Goal: Task Accomplishment & Management: Manage account settings

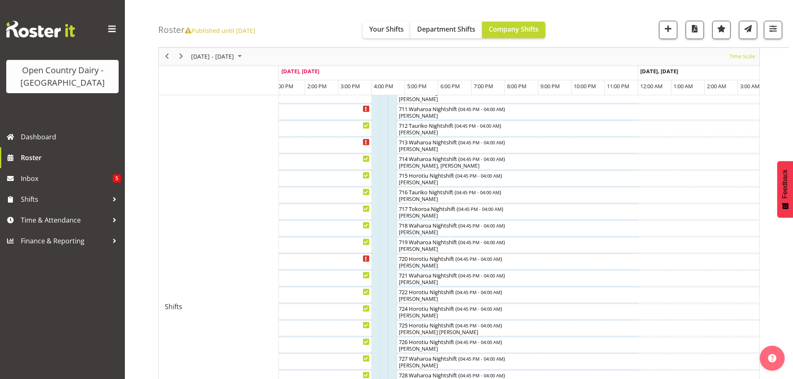
scroll to position [291, 0]
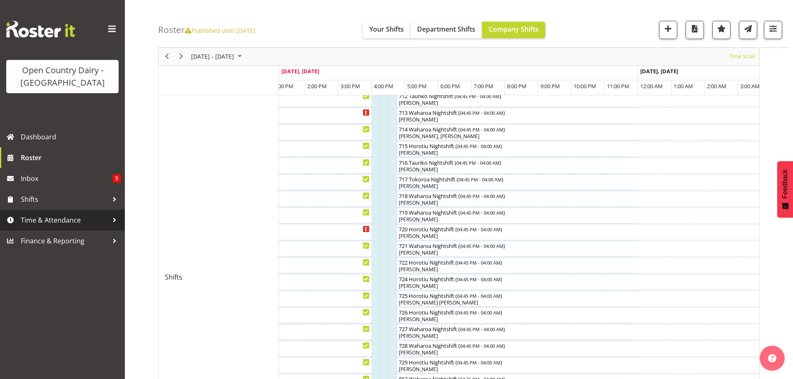
click at [31, 221] on span "Time & Attendance" at bounding box center [64, 220] width 87 height 12
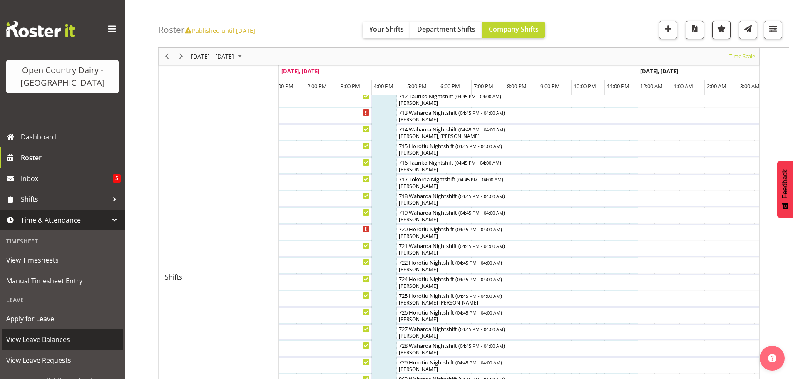
click at [42, 341] on span "View Leave Balances" at bounding box center [62, 339] width 112 height 12
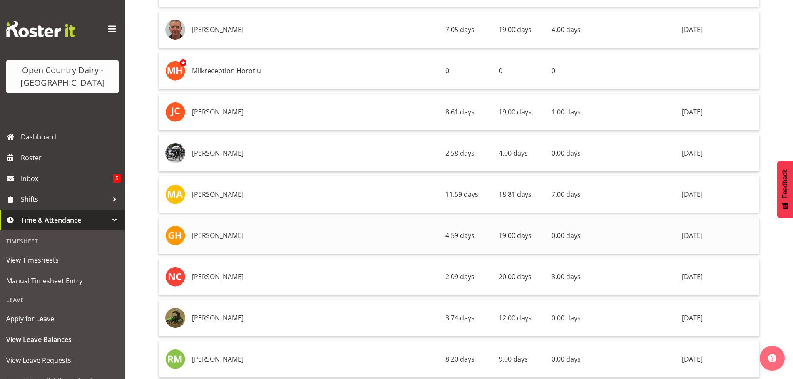
scroll to position [2331, 0]
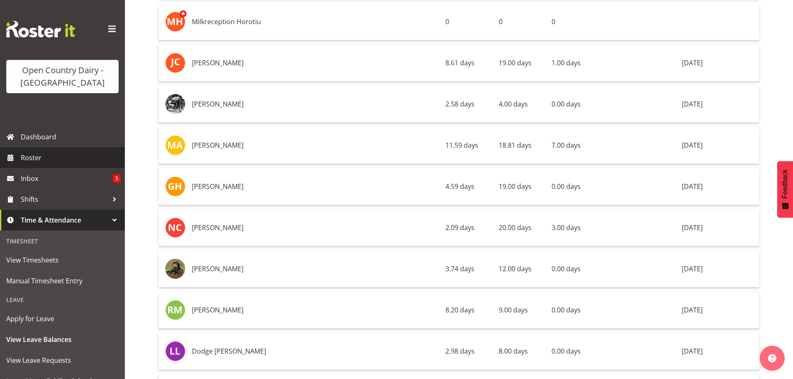
click at [18, 157] on link "Roster" at bounding box center [62, 157] width 125 height 21
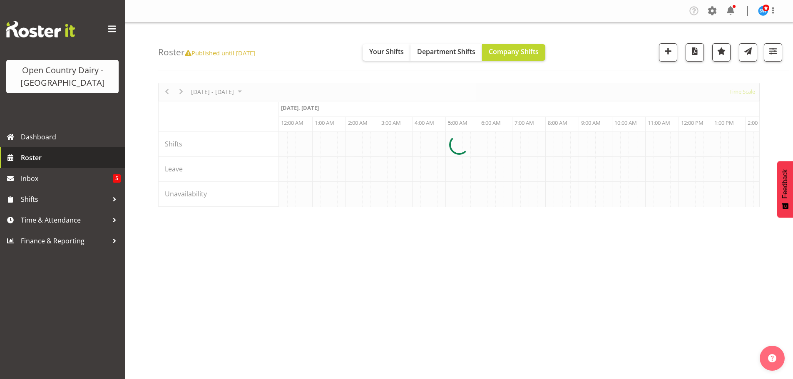
scroll to position [0, 2398]
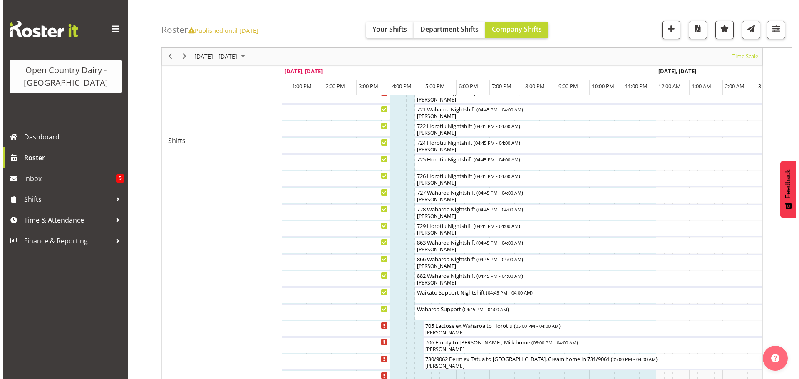
scroll to position [298, 0]
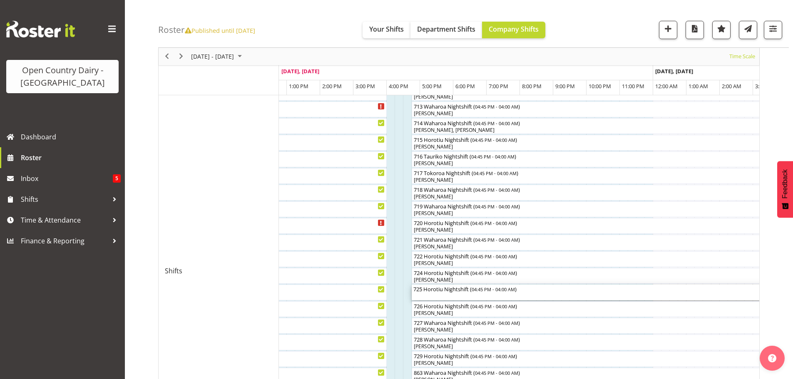
click at [475, 296] on div "725 Horotiu Nightshift ( 04:45 PM - 04:00 AM )" at bounding box center [598, 293] width 371 height 16
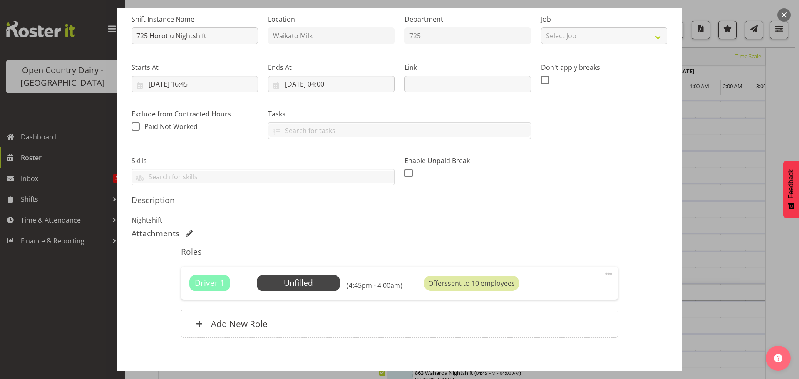
scroll to position [124, 0]
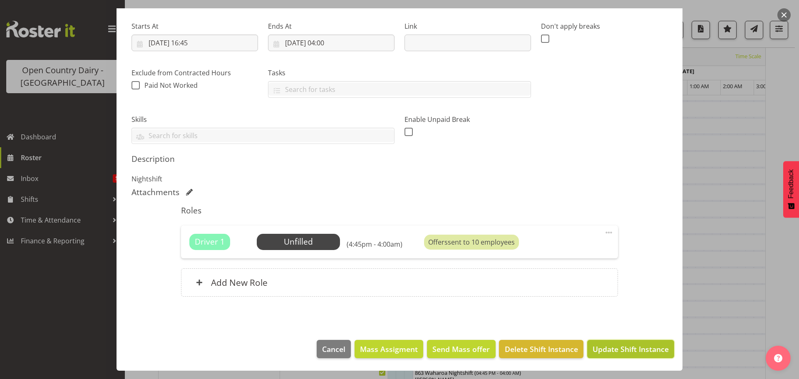
click at [605, 348] on span "Update Shift Instance" at bounding box center [631, 349] width 76 height 11
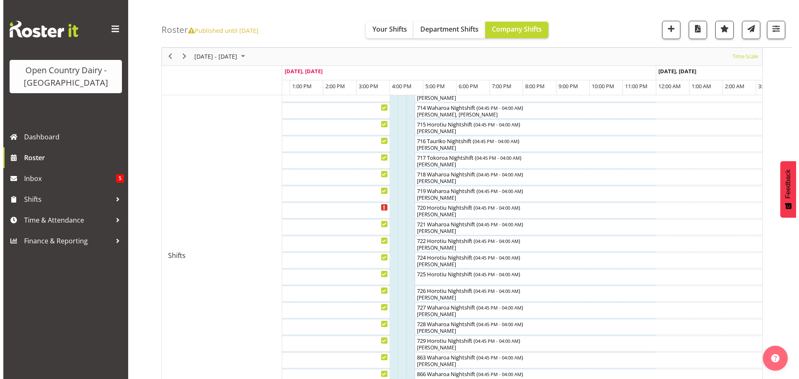
scroll to position [322, 0]
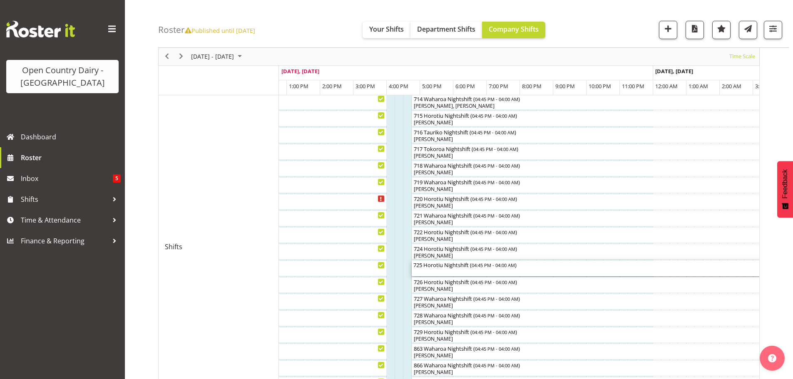
click at [460, 268] on div "725 Horotiu Nightshift ( 04:45 PM - 04:00 AM )" at bounding box center [598, 265] width 371 height 8
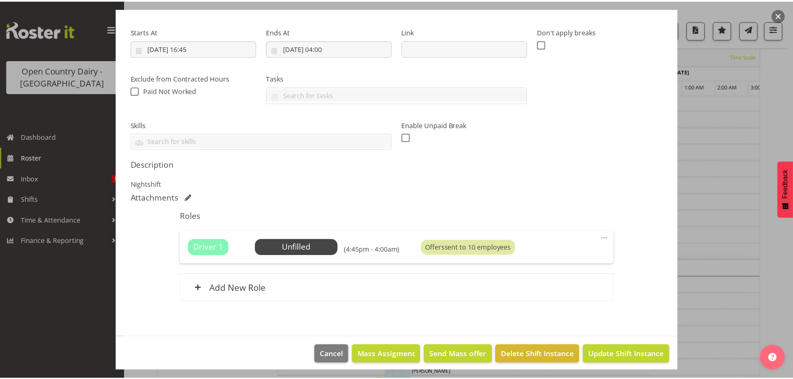
scroll to position [124, 0]
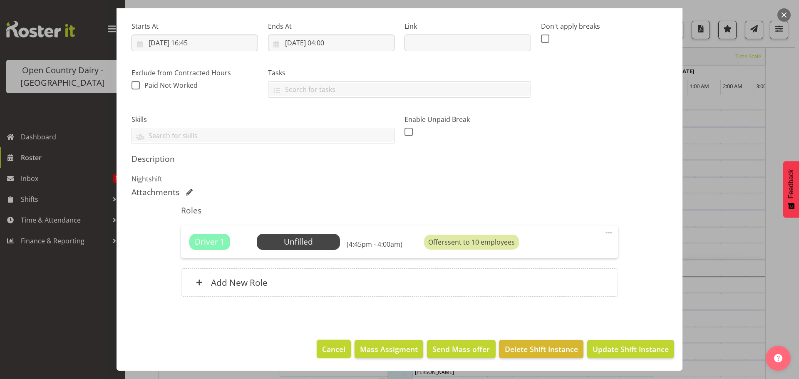
click at [322, 351] on span "Cancel" at bounding box center [333, 349] width 23 height 11
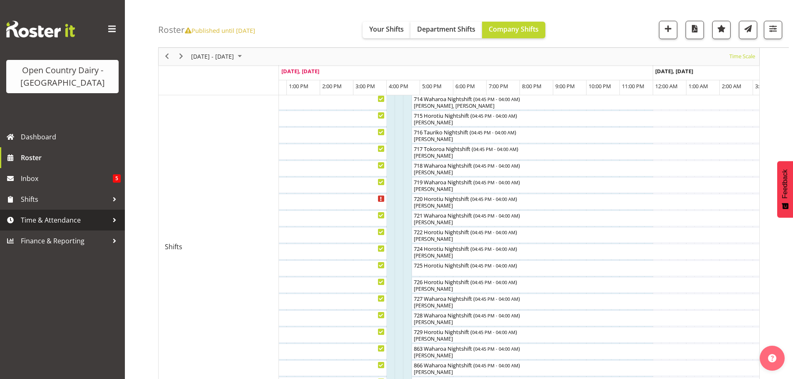
click at [41, 220] on span "Time & Attendance" at bounding box center [64, 220] width 87 height 12
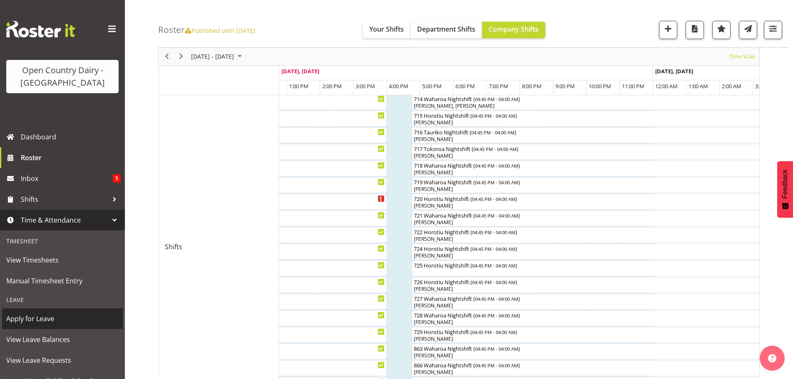
click at [35, 318] on span "Apply for Leave" at bounding box center [62, 319] width 112 height 12
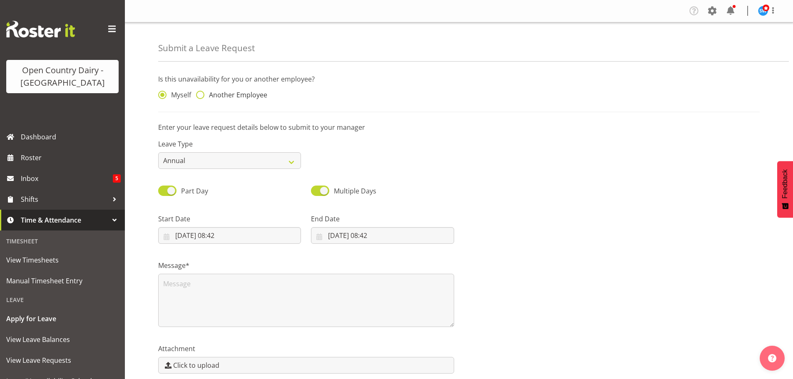
click at [200, 94] on span at bounding box center [200, 95] width 8 height 8
click at [200, 94] on input "Another Employee" at bounding box center [198, 94] width 5 height 5
radio input "true"
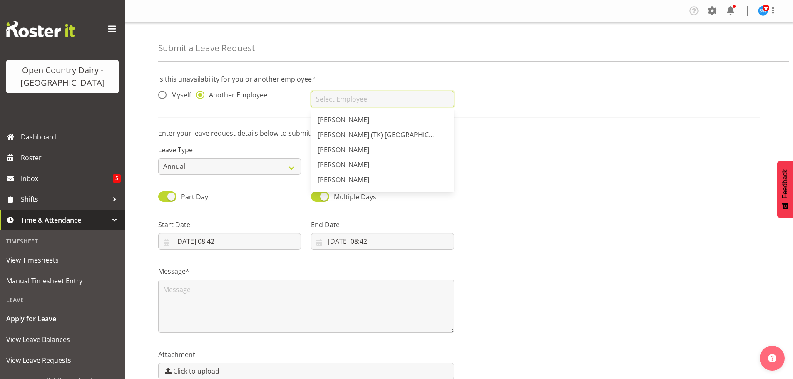
click at [331, 99] on input "text" at bounding box center [382, 99] width 143 height 17
click at [353, 152] on span "[PERSON_NAME]" at bounding box center [344, 149] width 52 height 9
type input "[PERSON_NAME]"
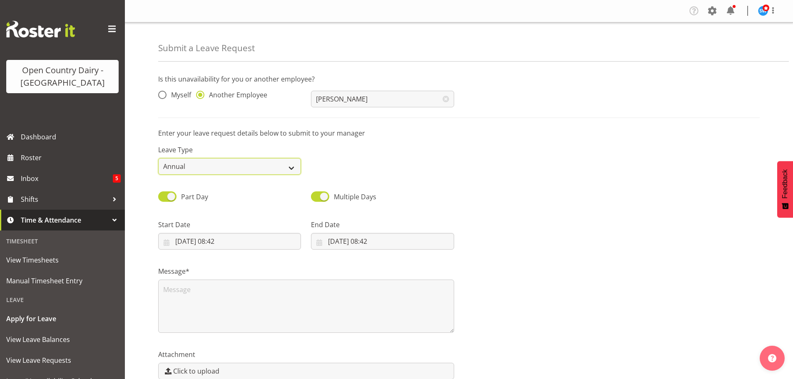
click at [293, 168] on select "Annual Sick Leave Without Pay Bereavement Domestic Violence Parental Jury Servi…" at bounding box center [229, 166] width 143 height 17
select select "Sick"
click at [158, 158] on select "Annual Sick Leave Without Pay Bereavement Domestic Violence Parental Jury Servi…" at bounding box center [229, 166] width 143 height 17
click at [222, 239] on input "09/10/2025, 08:42" at bounding box center [229, 241] width 143 height 17
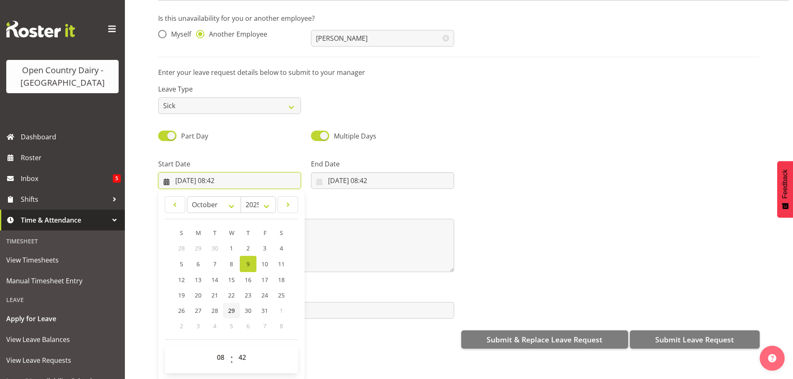
scroll to position [43, 0]
click at [218, 350] on select "00 01 02 03 04 05 06 07 08 09 10 11 12 13 14 15 16 17 18 19 20 21 22 23" at bounding box center [221, 357] width 19 height 17
select select "16"
click at [212, 349] on select "00 01 02 03 04 05 06 07 08 09 10 11 12 13 14 15 16 17 18 19 20 21 22 23" at bounding box center [221, 357] width 19 height 17
type input "09/10/2025, 16:42"
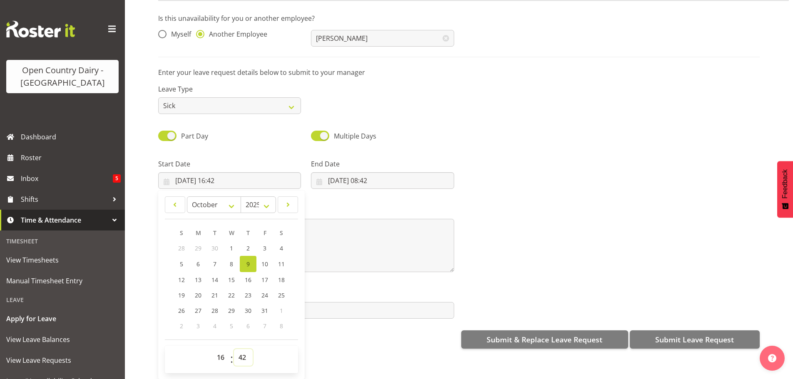
click at [244, 350] on select "00 01 02 03 04 05 06 07 08 09 10 11 12 13 14 15 16 17 18 19 20 21 22 23 24 25 2…" at bounding box center [243, 357] width 19 height 17
select select "45"
click at [234, 349] on select "00 01 02 03 04 05 06 07 08 09 10 11 12 13 14 15 16 17 18 19 20 21 22 23 24 25 2…" at bounding box center [243, 357] width 19 height 17
type input "[DATE] 16:45"
click at [350, 172] on input "09/10/2025, 08:42" at bounding box center [382, 180] width 143 height 17
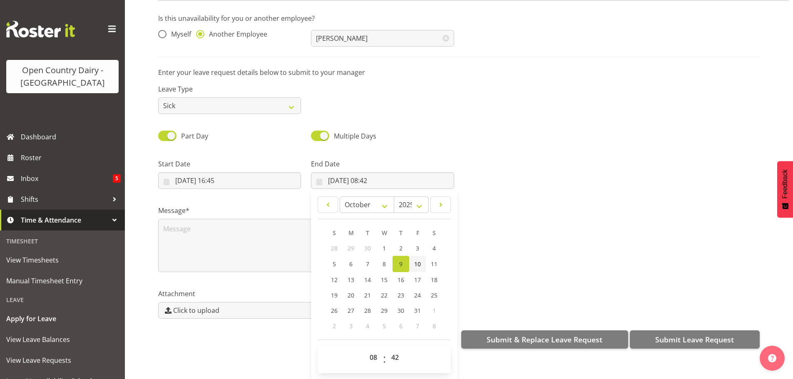
click at [415, 260] on span "10" at bounding box center [417, 264] width 7 height 8
type input "10/10/2025, 08:42"
click at [368, 350] on select "00 01 02 03 04 05 06 07 08 09 10 11 12 13 14 15 16 17 18 19 20 21 22 23" at bounding box center [374, 357] width 19 height 17
select select "4"
click at [365, 349] on select "00 01 02 03 04 05 06 07 08 09 10 11 12 13 14 15 16 17 18 19 20 21 22 23" at bounding box center [374, 357] width 19 height 17
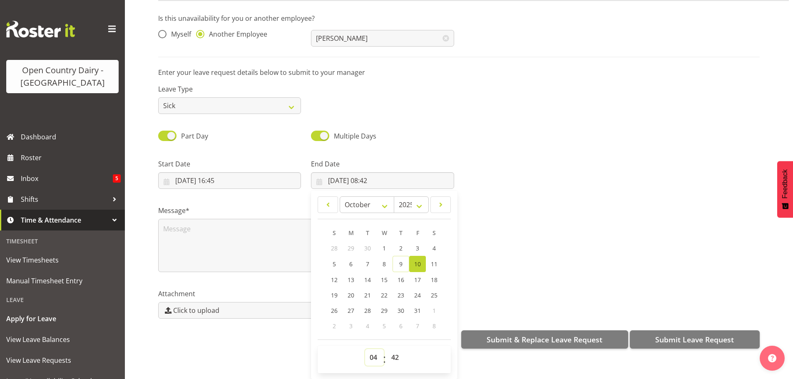
type input "10/10/2025, 04:42"
click at [396, 349] on select "00 01 02 03 04 05 06 07 08 09 10 11 12 13 14 15 16 17 18 19 20 21 22 23 24 25 2…" at bounding box center [396, 357] width 19 height 17
select select "0"
click at [387, 349] on select "00 01 02 03 04 05 06 07 08 09 10 11 12 13 14 15 16 17 18 19 20 21 22 23 24 25 2…" at bounding box center [396, 357] width 19 height 17
type input "10/10/2025, 04:00"
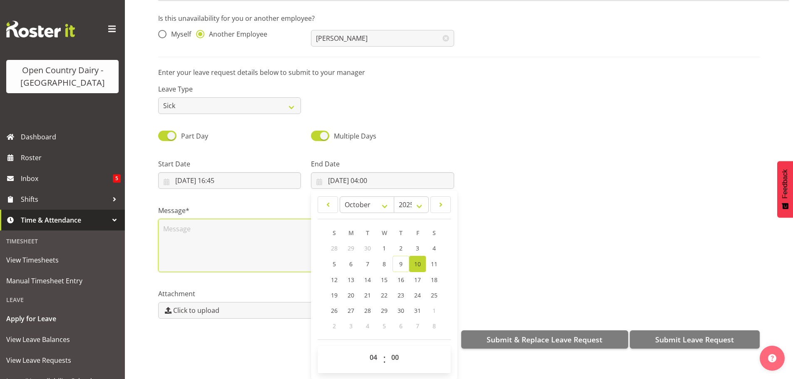
click at [177, 231] on textarea at bounding box center [306, 245] width 296 height 53
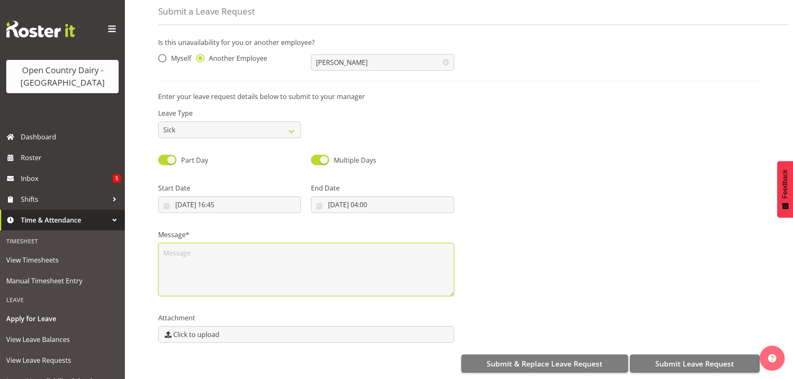
scroll to position [0, 0]
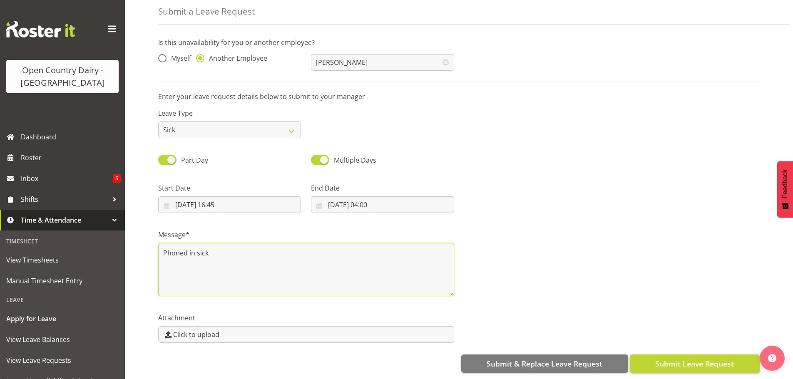
type textarea "Phoned in sick"
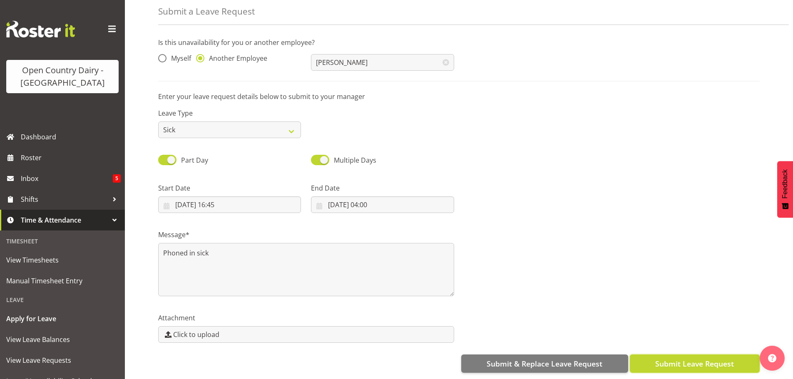
click at [703, 358] on span "Submit Leave Request" at bounding box center [694, 363] width 79 height 11
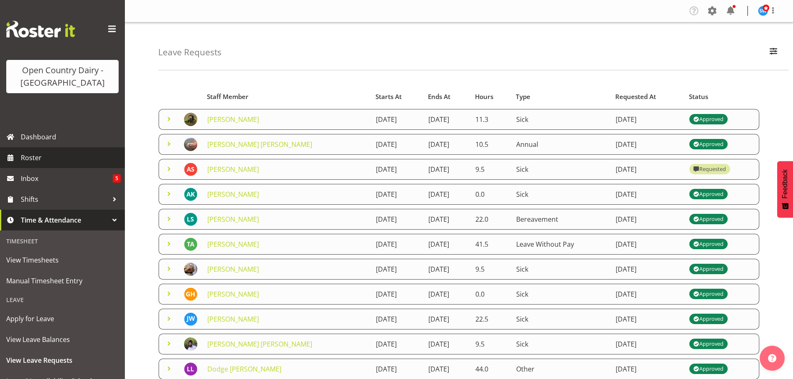
click at [30, 157] on span "Roster" at bounding box center [71, 158] width 100 height 12
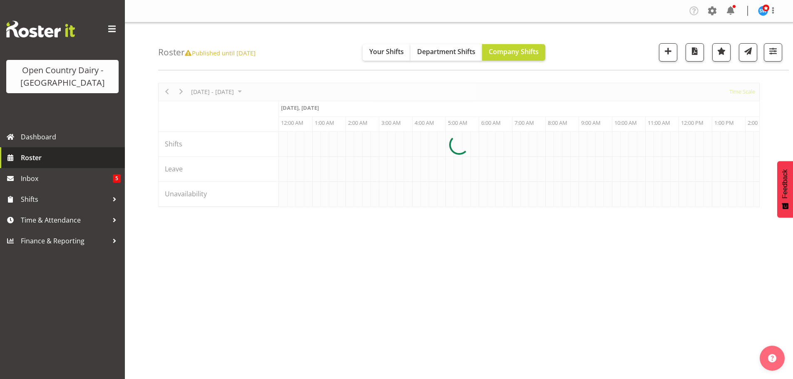
scroll to position [0, 2398]
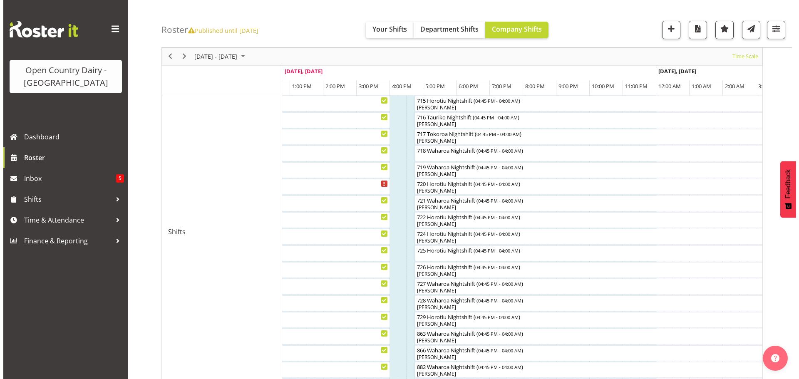
scroll to position [298, 0]
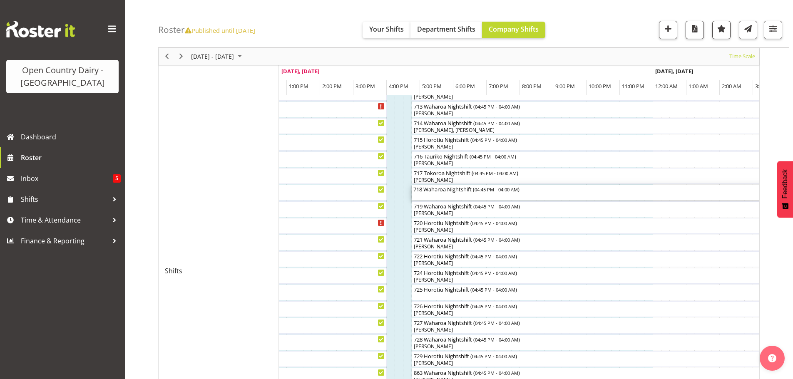
click at [445, 190] on div "718 Waharoa Nightshift ( 04:45 PM - 04:00 AM )" at bounding box center [598, 189] width 371 height 8
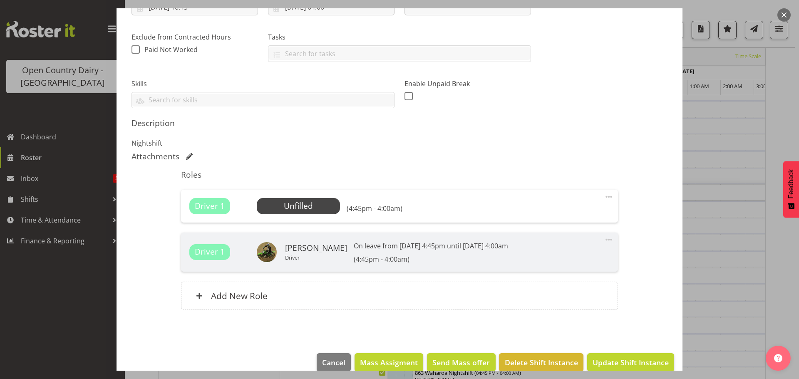
scroll to position [167, 0]
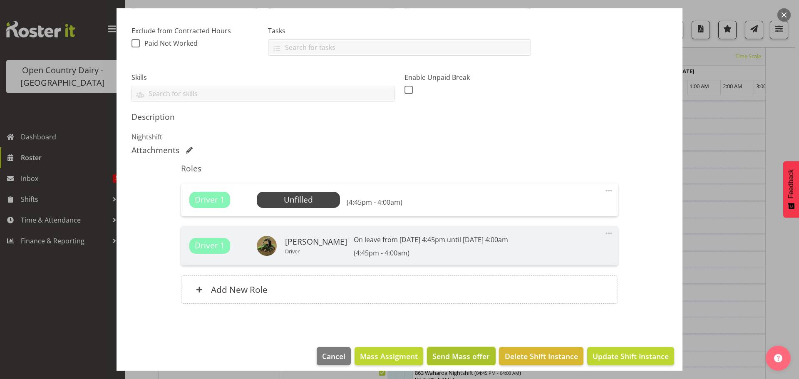
click at [451, 354] on span "Send Mass offer" at bounding box center [460, 356] width 57 height 11
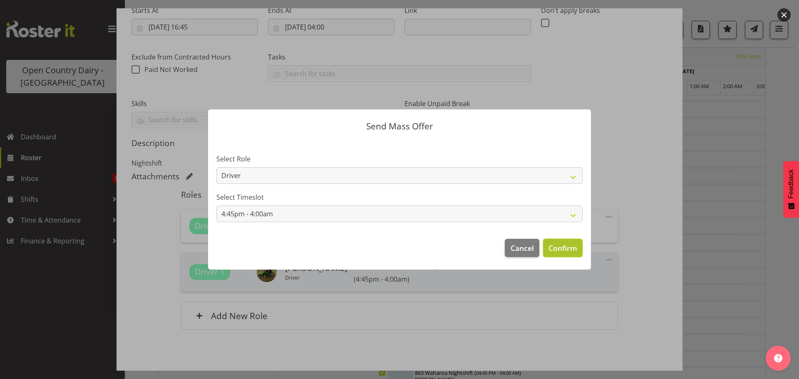
click at [563, 241] on button "Confirm" at bounding box center [563, 248] width 40 height 18
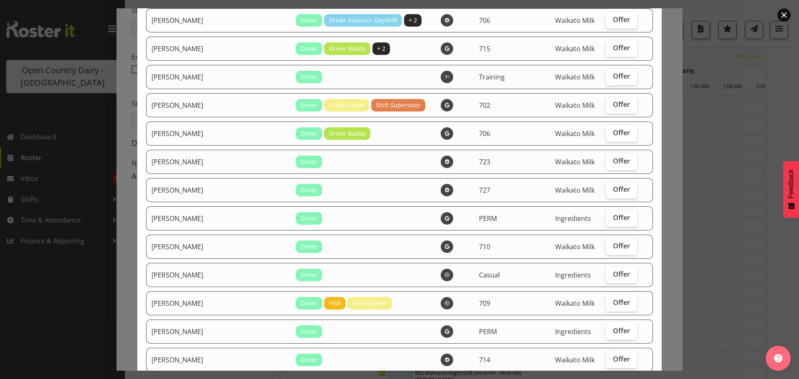
scroll to position [1553, 0]
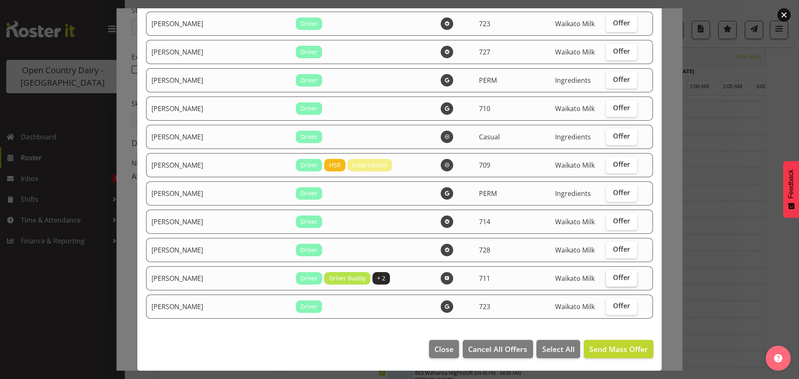
click at [613, 274] on span "Offer" at bounding box center [621, 277] width 17 height 8
click at [607, 275] on input "Offer" at bounding box center [608, 277] width 5 height 5
checkbox input "true"
click at [613, 247] on span "Offer" at bounding box center [621, 249] width 17 height 8
click at [610, 247] on input "Offer" at bounding box center [608, 249] width 5 height 5
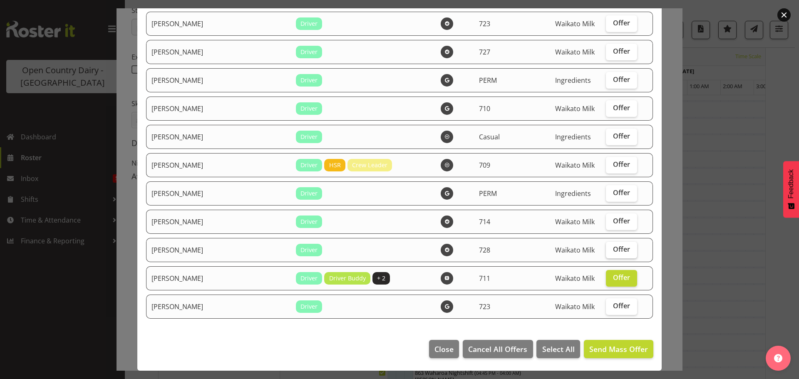
checkbox input "true"
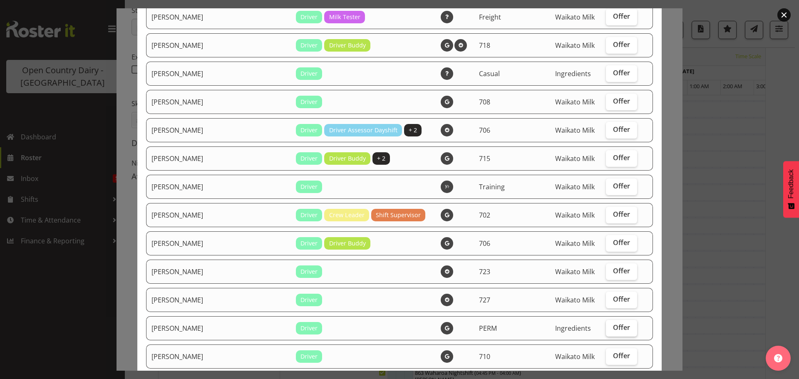
scroll to position [1304, 0]
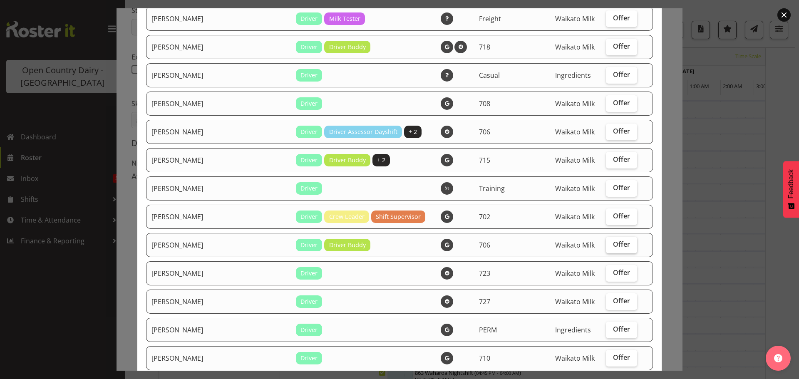
click at [613, 241] on span "Offer" at bounding box center [621, 244] width 17 height 8
click at [609, 242] on input "Offer" at bounding box center [608, 244] width 5 height 5
checkbox input "true"
click at [606, 209] on label "Offer" at bounding box center [621, 217] width 31 height 17
click at [606, 214] on input "Offer" at bounding box center [608, 216] width 5 height 5
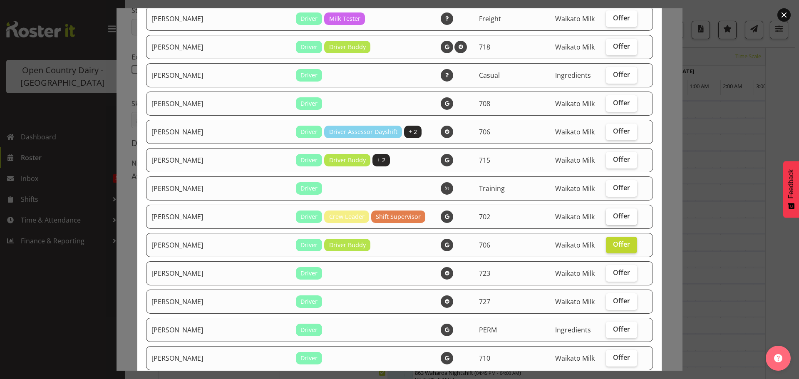
checkbox input "true"
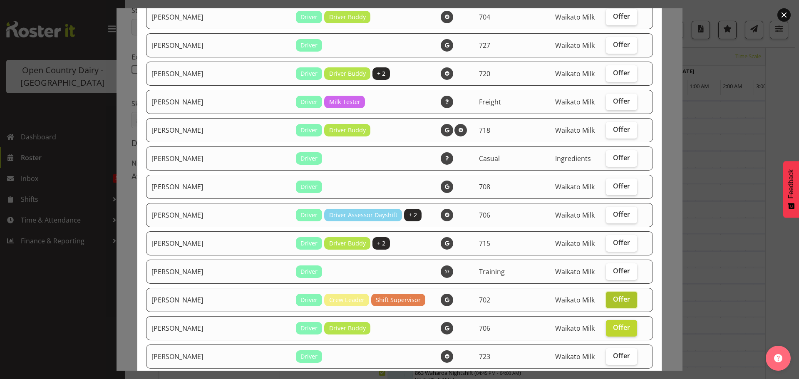
scroll to position [1179, 0]
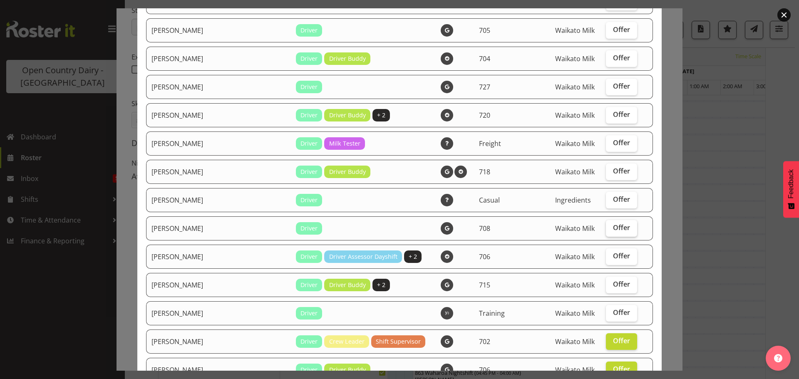
click at [613, 226] on span "Offer" at bounding box center [621, 228] width 17 height 8
click at [609, 226] on input "Offer" at bounding box center [608, 227] width 5 height 5
checkbox input "true"
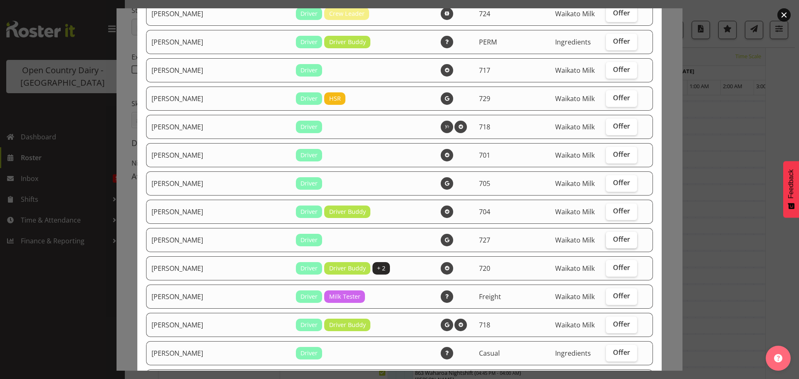
scroll to position [1012, 0]
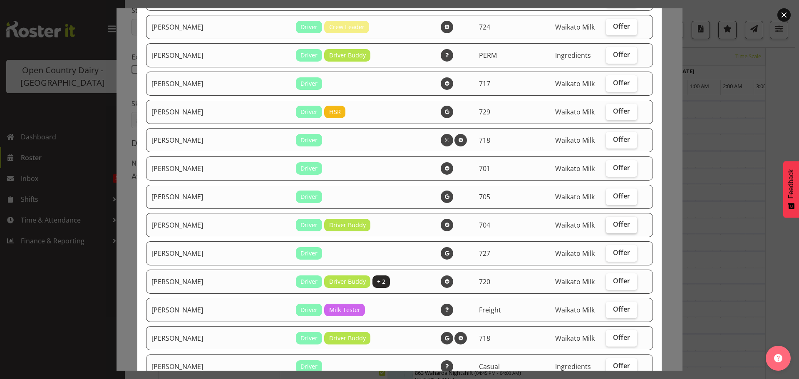
click at [616, 224] on span "Offer" at bounding box center [621, 224] width 17 height 8
click at [611, 224] on input "Offer" at bounding box center [608, 224] width 5 height 5
checkbox input "true"
click at [613, 193] on span "Offer" at bounding box center [621, 196] width 17 height 8
click at [606, 194] on input "Offer" at bounding box center [608, 196] width 5 height 5
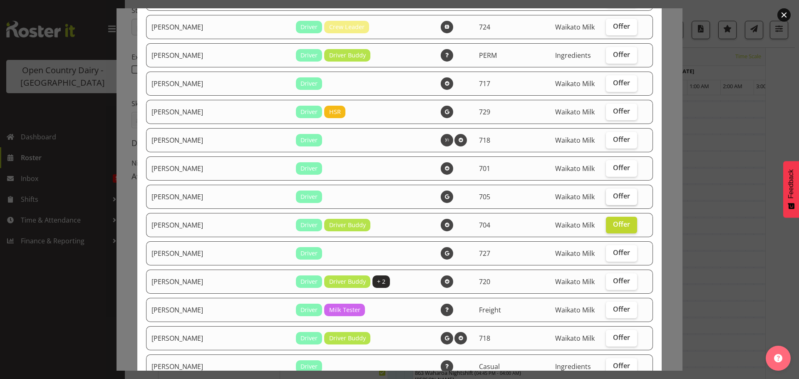
checkbox input "true"
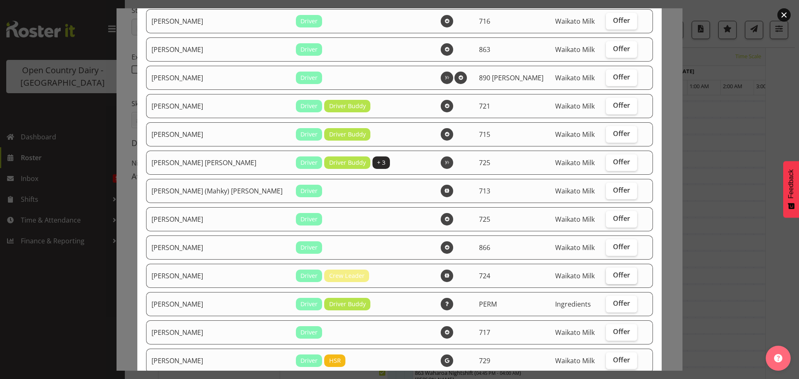
scroll to position [763, 0]
click at [613, 193] on span "Offer" at bounding box center [621, 191] width 17 height 8
click at [607, 193] on input "Offer" at bounding box center [608, 191] width 5 height 5
checkbox input "true"
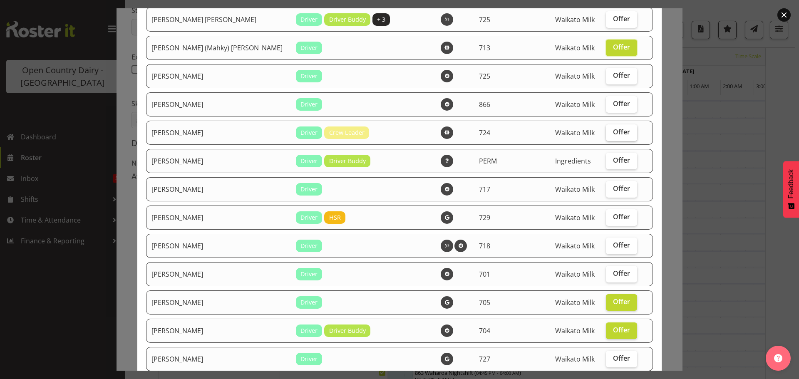
scroll to position [929, 0]
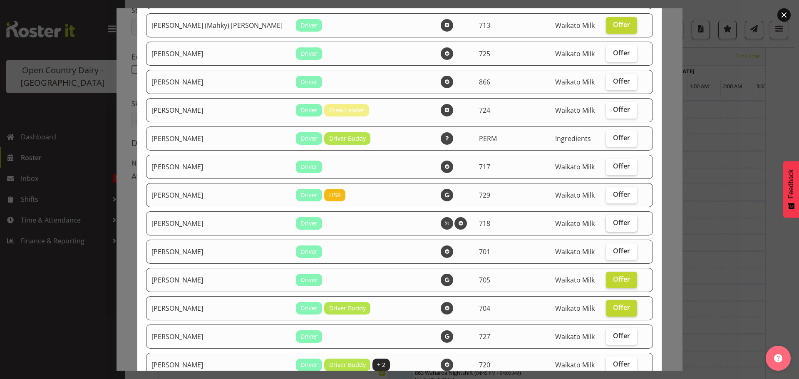
click at [613, 225] on span "Offer" at bounding box center [621, 223] width 17 height 8
click at [609, 225] on input "Offer" at bounding box center [608, 222] width 5 height 5
checkbox input "true"
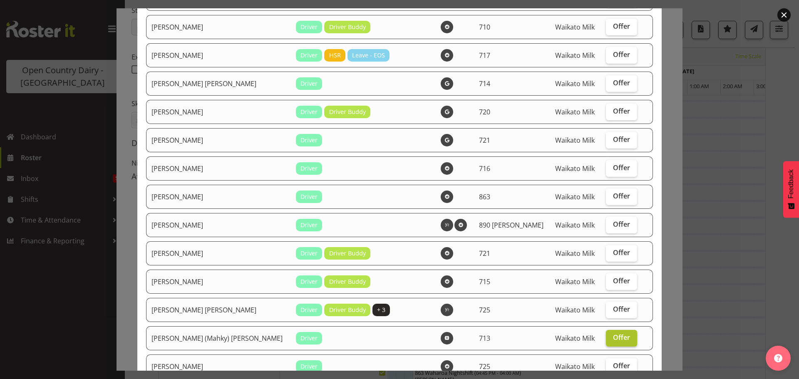
scroll to position [596, 0]
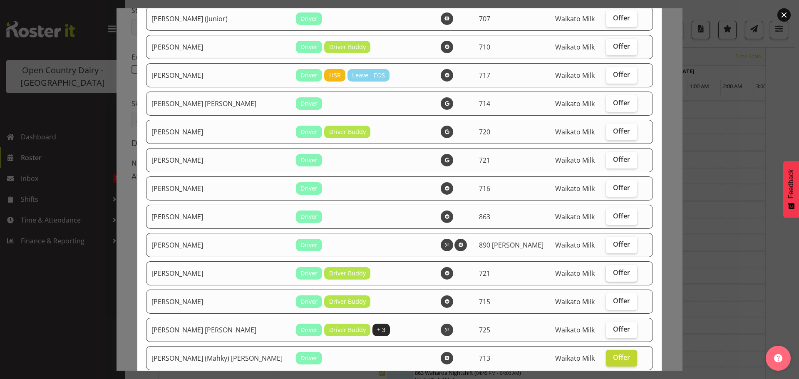
click at [613, 273] on span "Offer" at bounding box center [621, 272] width 17 height 8
click at [606, 273] on input "Offer" at bounding box center [608, 272] width 5 height 5
checkbox input "true"
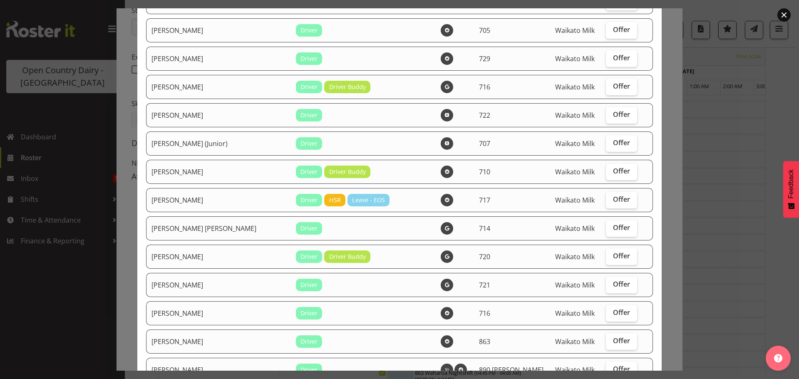
scroll to position [430, 0]
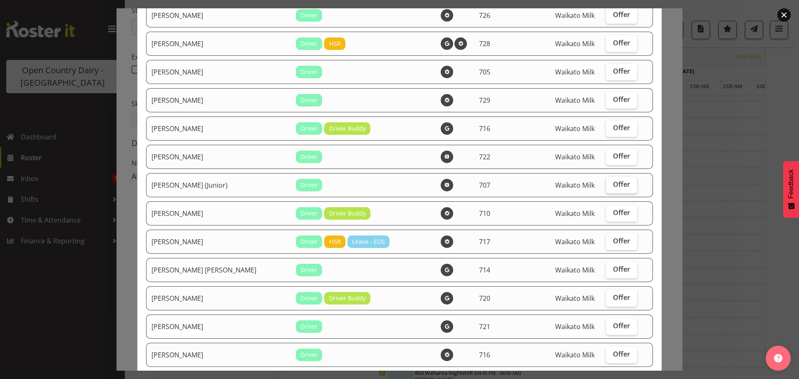
click at [613, 183] on span "Offer" at bounding box center [621, 184] width 17 height 8
click at [608, 183] on input "Offer" at bounding box center [608, 184] width 5 height 5
checkbox input "true"
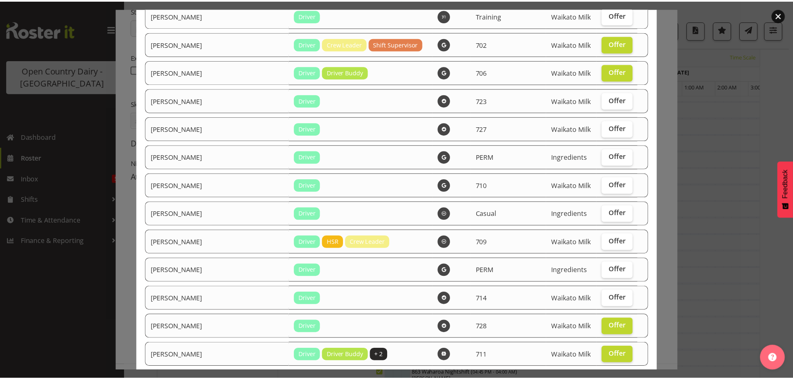
scroll to position [1553, 0]
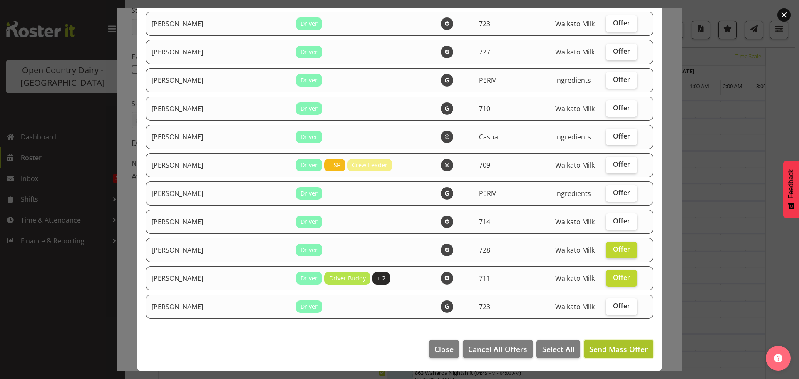
click at [610, 349] on span "Send Mass Offer" at bounding box center [618, 349] width 59 height 10
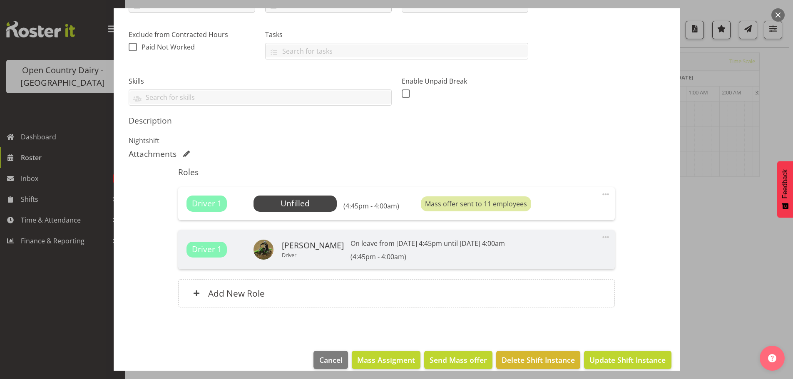
scroll to position [174, 0]
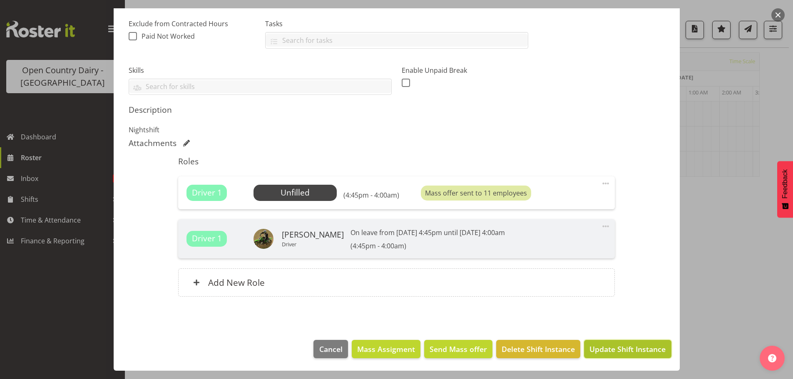
click at [614, 346] on span "Update Shift Instance" at bounding box center [627, 349] width 76 height 11
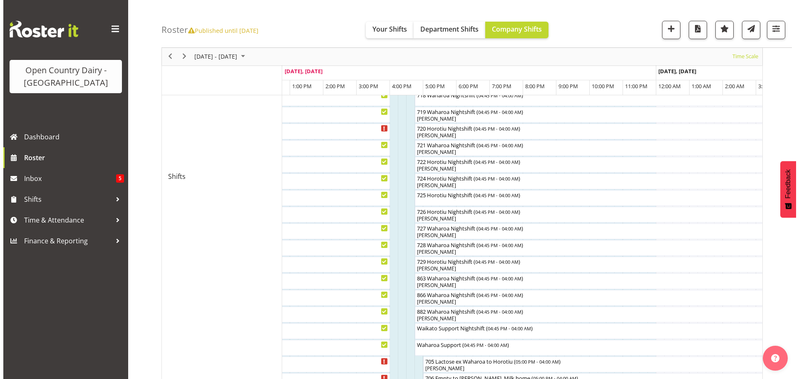
scroll to position [363, 0]
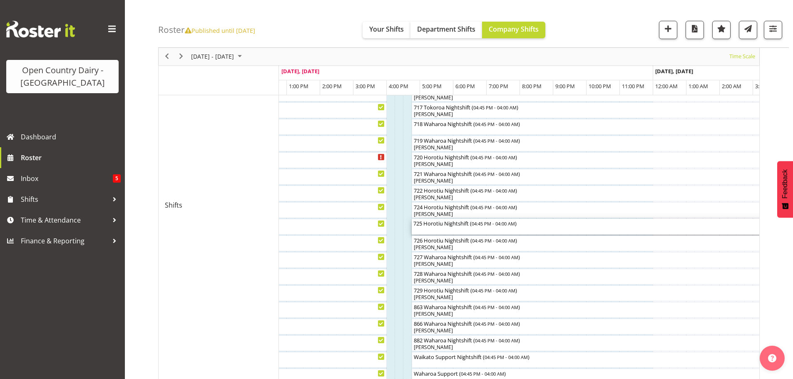
click at [433, 231] on div "725 Horotiu Nightshift ( 04:45 PM - 04:00 AM )" at bounding box center [598, 227] width 371 height 16
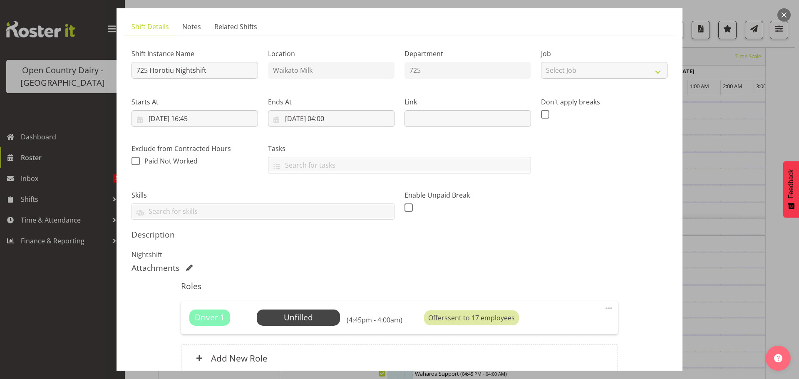
scroll to position [124, 0]
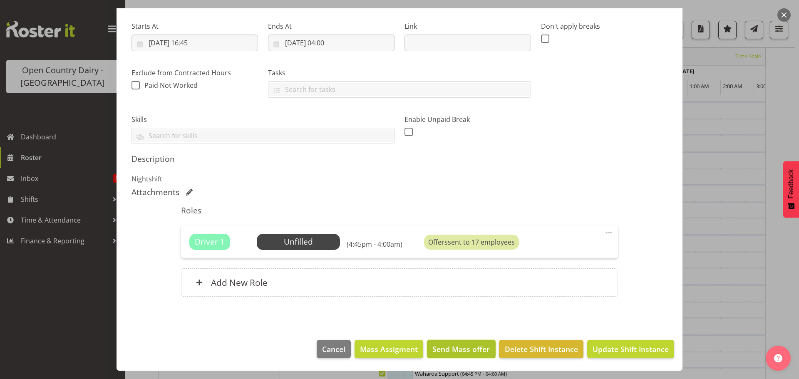
click at [460, 344] on span "Send Mass offer" at bounding box center [460, 349] width 57 height 11
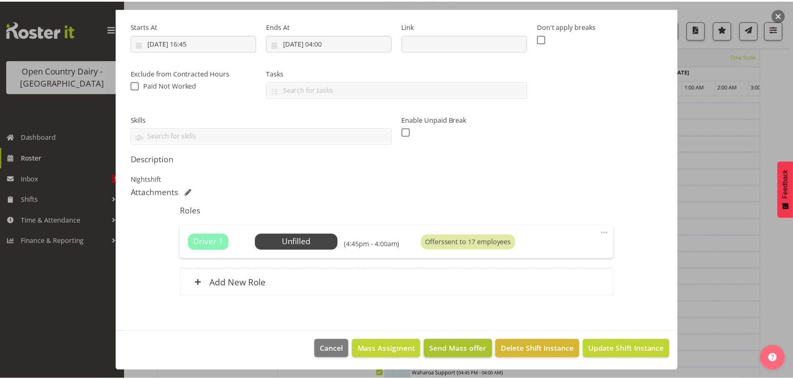
scroll to position [91, 0]
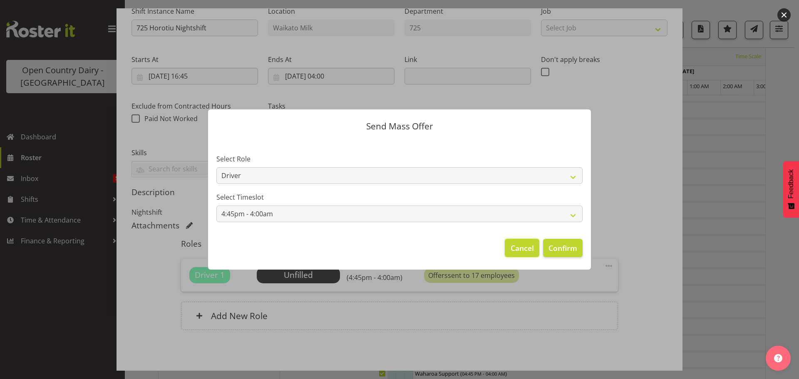
click at [518, 244] on span "Cancel" at bounding box center [522, 248] width 23 height 11
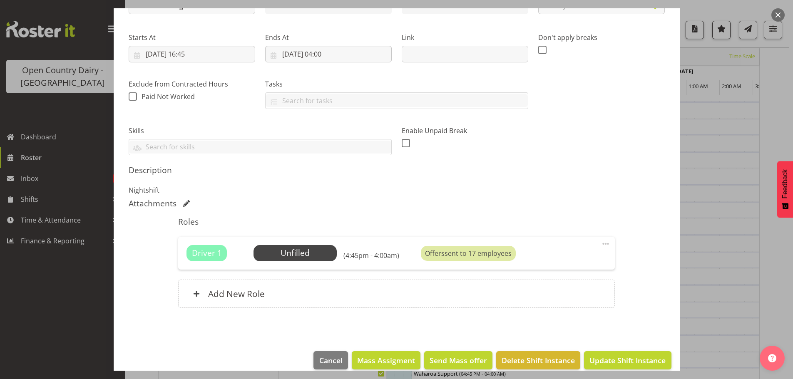
scroll to position [124, 0]
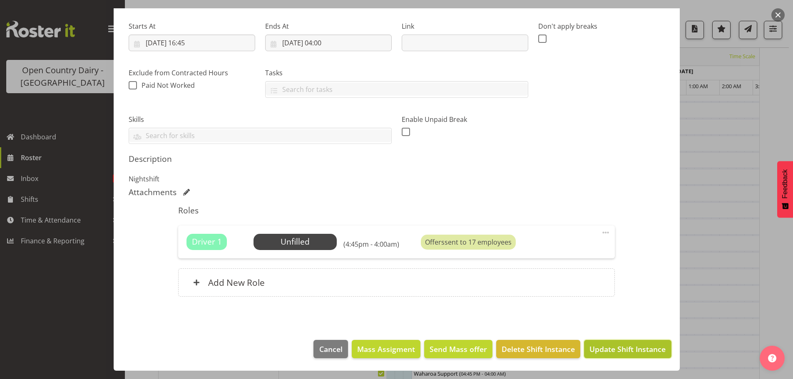
click at [608, 347] on span "Update Shift Instance" at bounding box center [627, 349] width 76 height 11
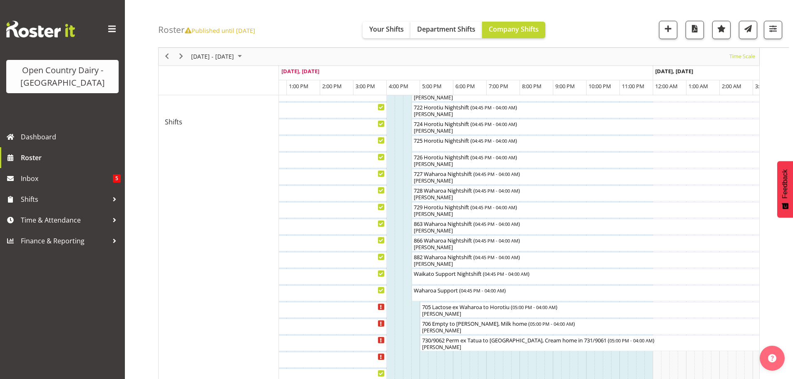
scroll to position [488, 0]
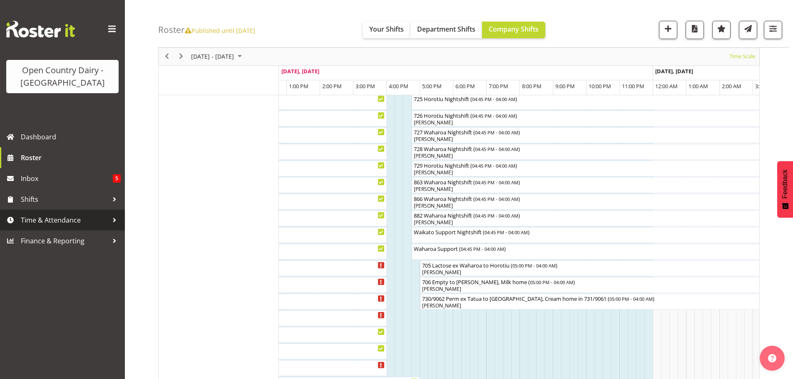
click at [38, 224] on span "Time & Attendance" at bounding box center [64, 220] width 87 height 12
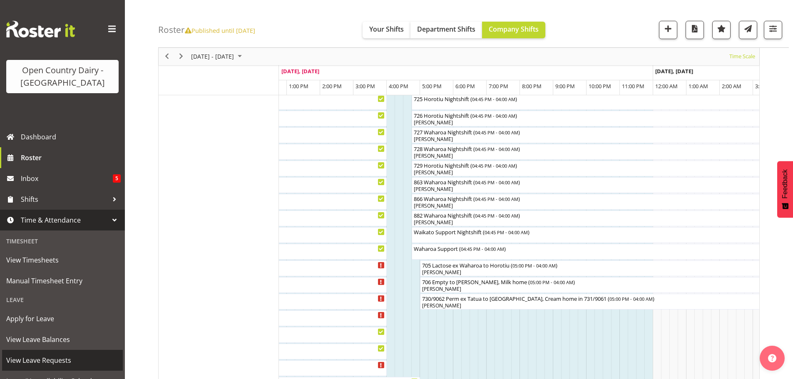
click at [39, 356] on span "View Leave Requests" at bounding box center [62, 360] width 112 height 12
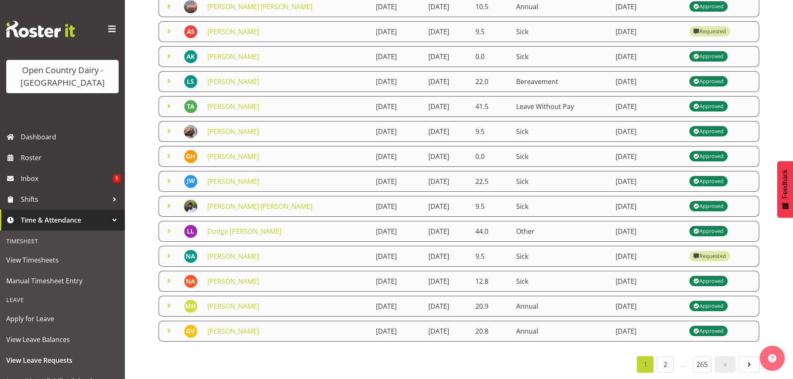
scroll to position [144, 0]
click at [231, 252] on link "[PERSON_NAME]" at bounding box center [233, 256] width 52 height 9
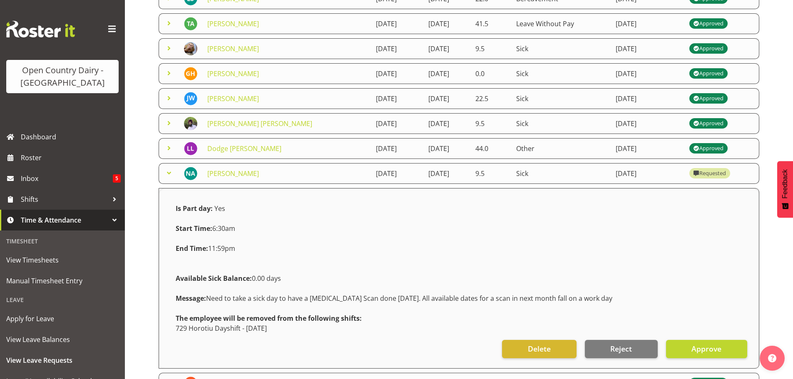
scroll to position [227, 0]
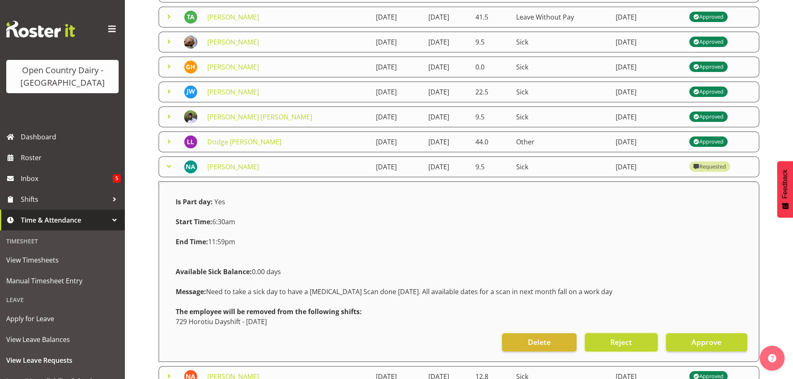
click at [620, 343] on span "Reject" at bounding box center [621, 342] width 22 height 11
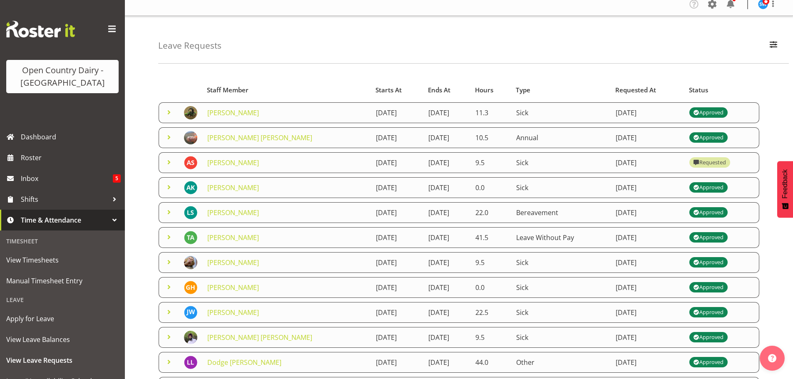
scroll to position [0, 0]
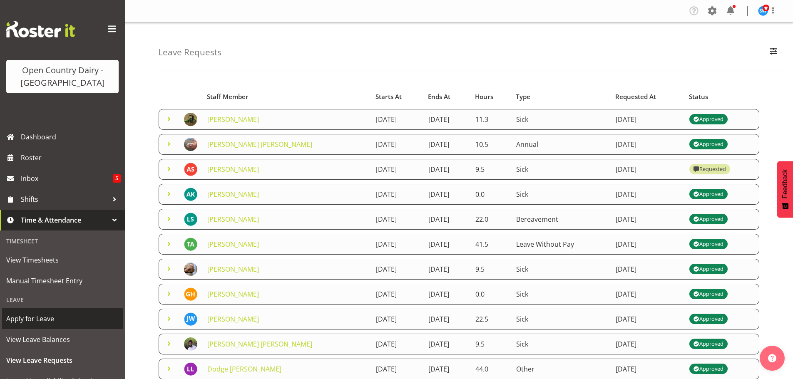
click at [25, 319] on span "Apply for Leave" at bounding box center [62, 319] width 112 height 12
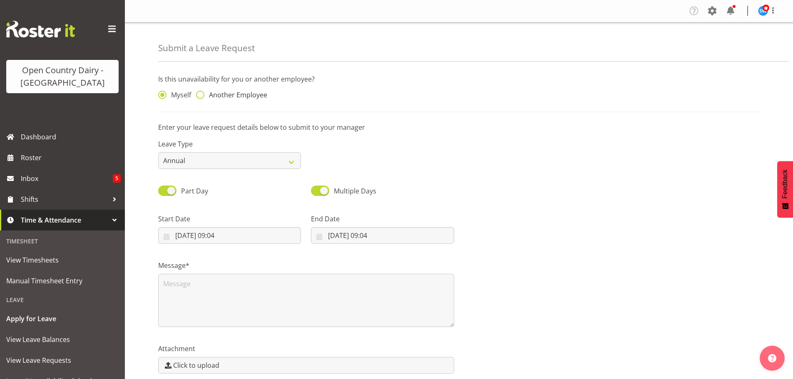
click at [201, 95] on span at bounding box center [200, 95] width 8 height 8
click at [201, 95] on input "Another Employee" at bounding box center [198, 94] width 5 height 5
radio input "true"
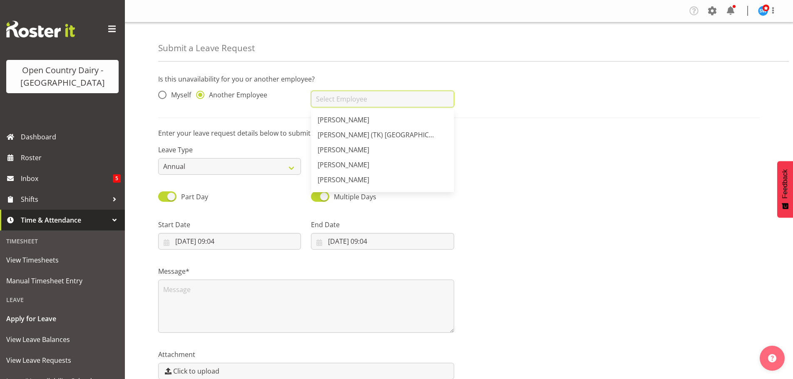
click at [345, 99] on input "text" at bounding box center [382, 99] width 143 height 17
click at [355, 143] on span "[PERSON_NAME]" at bounding box center [344, 146] width 52 height 9
type input "[PERSON_NAME]"
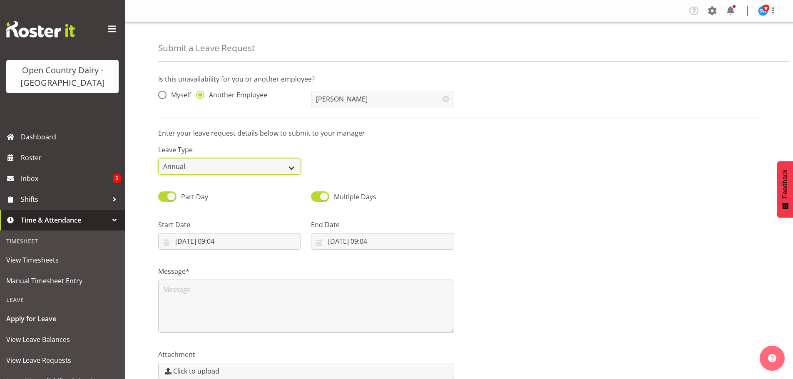
click at [290, 167] on select "Annual Sick Leave Without Pay Bereavement Domestic Violence Parental Jury Servi…" at bounding box center [229, 166] width 143 height 17
click at [63, 124] on div "Open Country Dairy - [GEOGRAPHIC_DATA]" at bounding box center [62, 63] width 125 height 127
click at [38, 360] on span "View Leave Requests" at bounding box center [62, 360] width 112 height 12
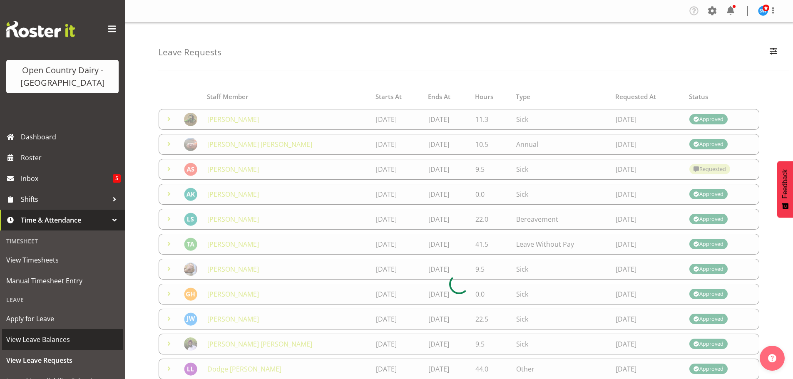
click at [37, 337] on span "View Leave Balances" at bounding box center [62, 339] width 112 height 12
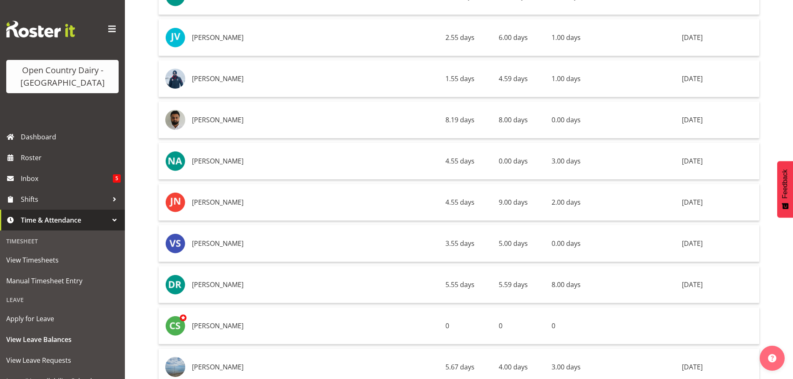
scroll to position [5578, 0]
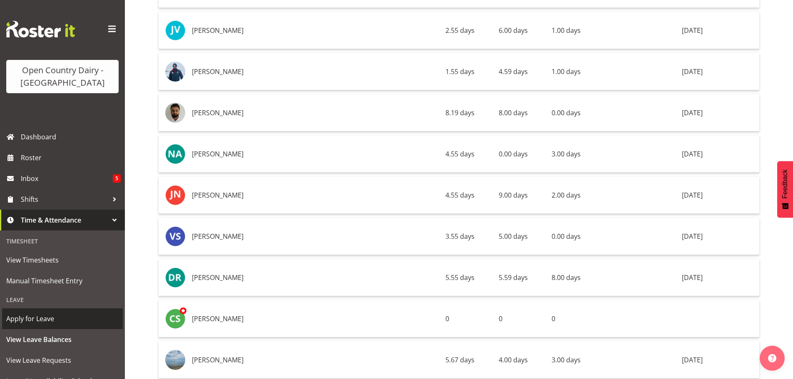
click at [29, 316] on span "Apply for Leave" at bounding box center [62, 319] width 112 height 12
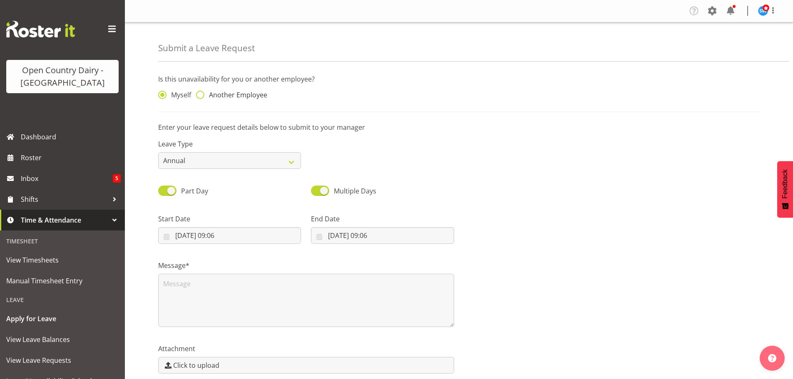
click at [201, 94] on span at bounding box center [200, 95] width 8 height 8
click at [201, 94] on input "Another Employee" at bounding box center [198, 94] width 5 height 5
radio input "true"
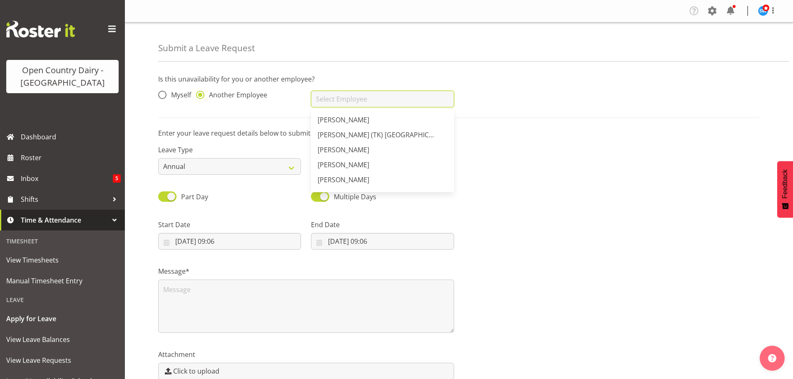
click at [338, 98] on input "text" at bounding box center [382, 99] width 143 height 17
type input "m"
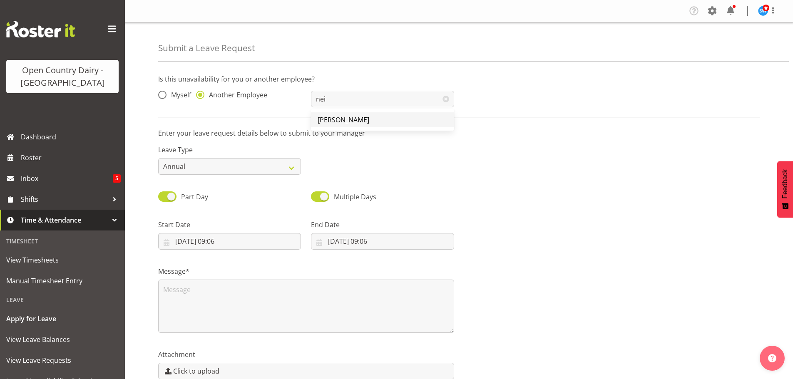
click at [346, 117] on span "[PERSON_NAME]" at bounding box center [344, 119] width 52 height 9
type input "[PERSON_NAME]"
click at [292, 164] on select "Annual Sick Leave Without Pay Bereavement Domestic Violence Parental Jury Servi…" at bounding box center [229, 166] width 143 height 17
select select "Day In [GEOGRAPHIC_DATA]"
click at [158, 158] on select "Annual Sick Leave Without Pay Bereavement Domestic Violence Parental Jury Servi…" at bounding box center [229, 166] width 143 height 17
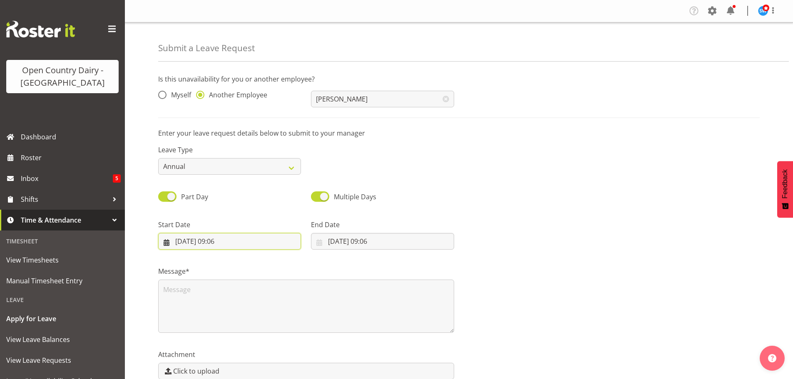
click at [207, 241] on input "[DATE] 09:06" at bounding box center [229, 241] width 143 height 17
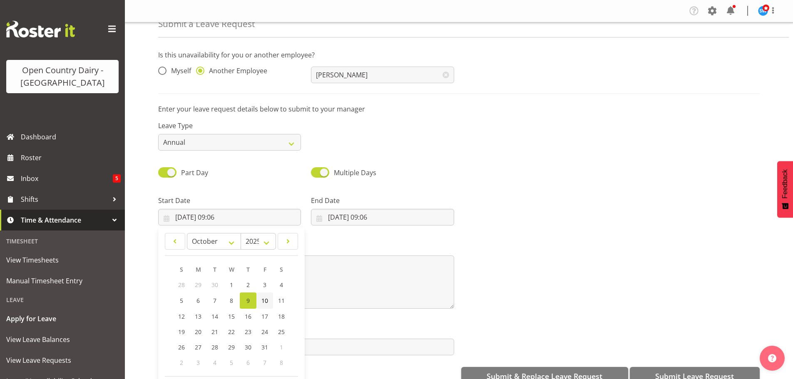
click at [271, 299] on link "10" at bounding box center [264, 301] width 17 height 16
type input "[DATE] 09:06"
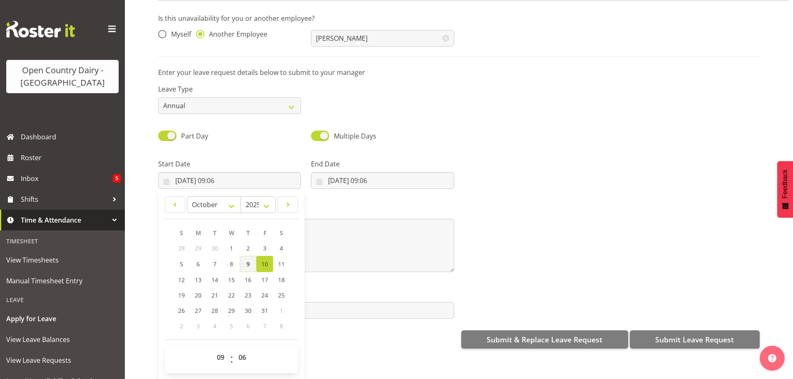
scroll to position [43, 0]
click at [219, 354] on select "00 01 02 03 04 05 06 07 08 09 10 11 12 13 14 15 16 17 18 19 20 21 22 23" at bounding box center [221, 357] width 19 height 17
select select "6"
click at [212, 349] on select "00 01 02 03 04 05 06 07 08 09 10 11 12 13 14 15 16 17 18 19 20 21 22 23" at bounding box center [221, 357] width 19 height 17
type input "[DATE] 06:06"
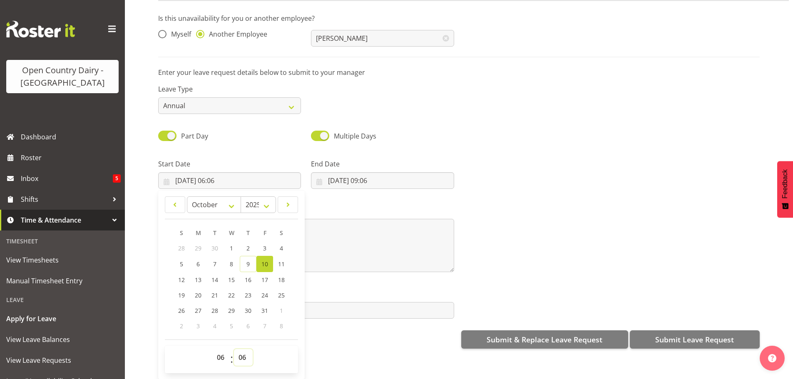
click at [246, 353] on select "00 01 02 03 04 05 06 07 08 09 10 11 12 13 14 15 16 17 18 19 20 21 22 23 24 25 2…" at bounding box center [243, 357] width 19 height 17
select select "30"
click at [234, 349] on select "00 01 02 03 04 05 06 07 08 09 10 11 12 13 14 15 16 17 18 19 20 21 22 23 24 25 2…" at bounding box center [243, 357] width 19 height 17
type input "[DATE] 06:30"
click at [354, 173] on input "[DATE] 09:06" at bounding box center [382, 180] width 143 height 17
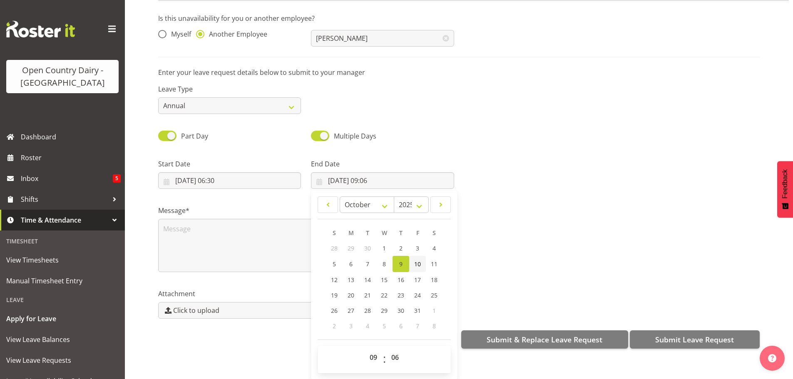
click at [414, 260] on span "10" at bounding box center [417, 264] width 7 height 8
type input "[DATE] 09:06"
click at [369, 350] on select "00 01 02 03 04 05 06 07 08 09 10 11 12 13 14 15 16 17 18 19 20 21 22 23" at bounding box center [374, 357] width 19 height 17
select select "16"
click at [365, 349] on select "00 01 02 03 04 05 06 07 08 09 10 11 12 13 14 15 16 17 18 19 20 21 22 23" at bounding box center [374, 357] width 19 height 17
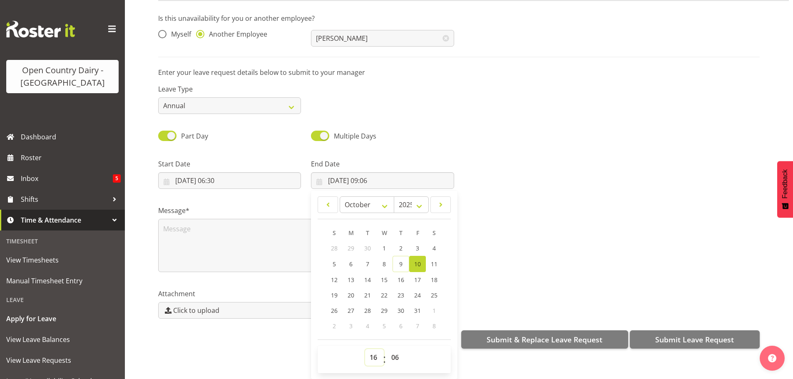
type input "[DATE] 16:06"
click at [394, 353] on select "00 01 02 03 04 05 06 07 08 09 10 11 12 13 14 15 16 17 18 19 20 21 22 23 24 25 2…" at bounding box center [396, 357] width 19 height 17
select select "0"
click at [387, 349] on select "00 01 02 03 04 05 06 07 08 09 10 11 12 13 14 15 16 17 18 19 20 21 22 23 24 25 2…" at bounding box center [396, 357] width 19 height 17
type input "[DATE] 16:00"
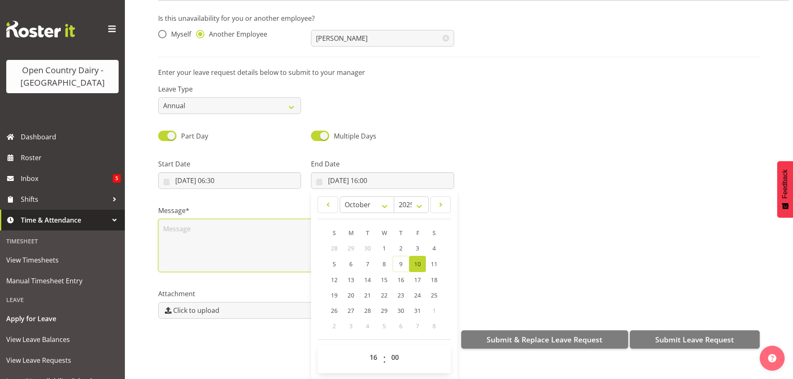
click at [174, 219] on textarea at bounding box center [306, 245] width 296 height 53
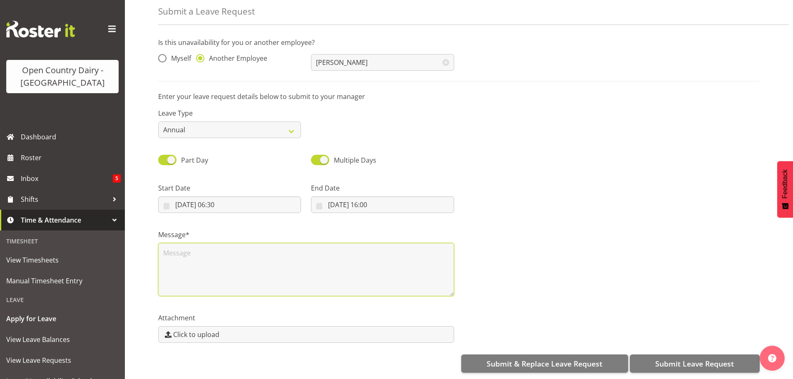
scroll to position [0, 0]
type textarea "N"
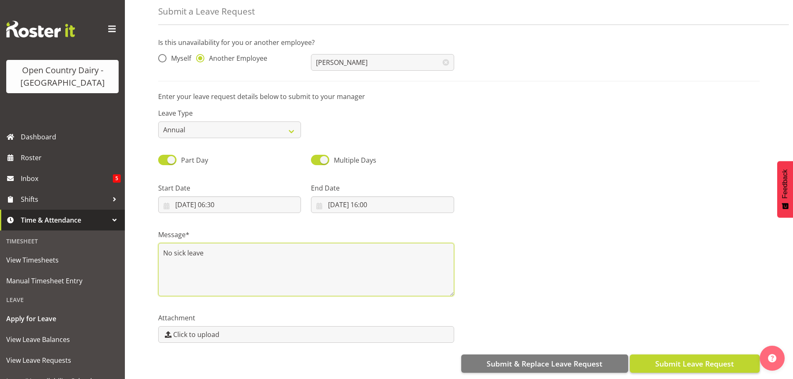
type textarea "No sick leave"
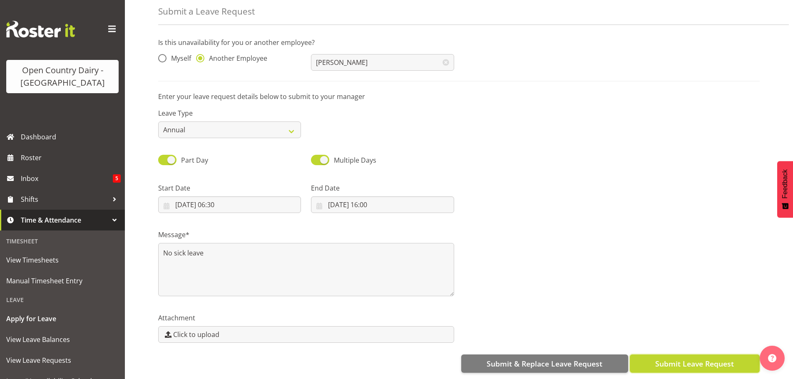
click at [696, 358] on span "Submit Leave Request" at bounding box center [694, 363] width 79 height 11
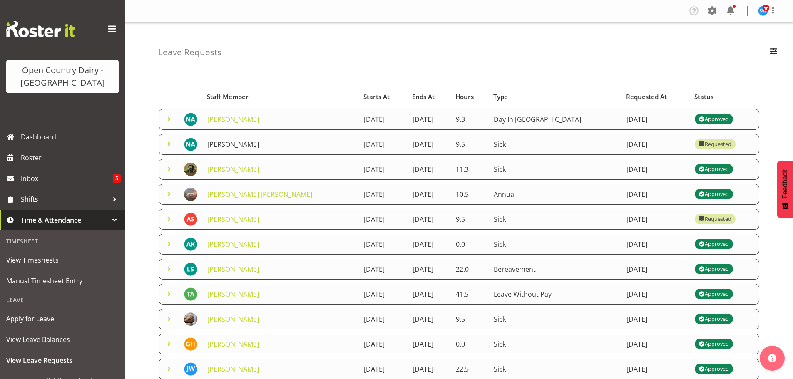
click at [232, 144] on link "[PERSON_NAME]" at bounding box center [233, 144] width 52 height 9
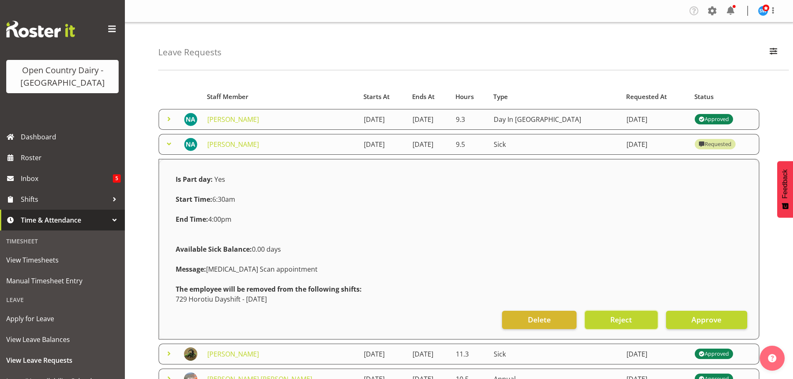
click at [624, 317] on span "Reject" at bounding box center [621, 319] width 22 height 11
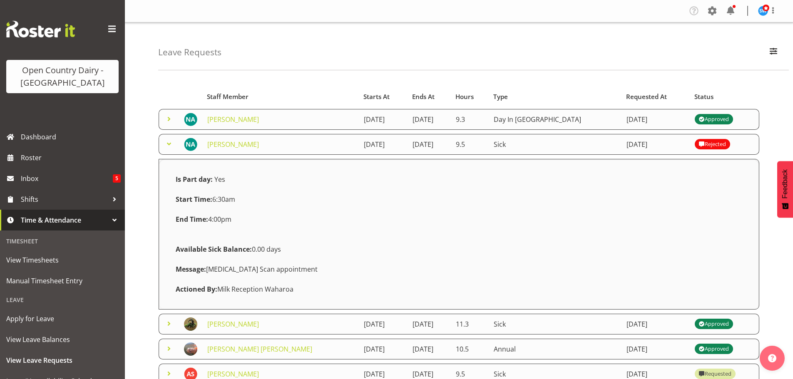
click at [169, 144] on span at bounding box center [169, 144] width 10 height 10
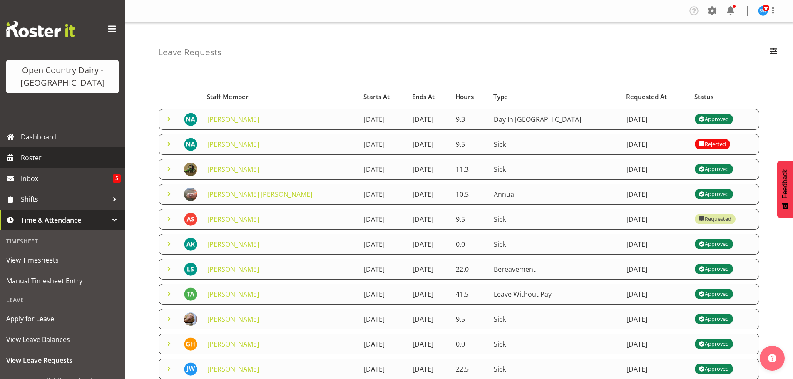
click at [28, 157] on span "Roster" at bounding box center [71, 158] width 100 height 12
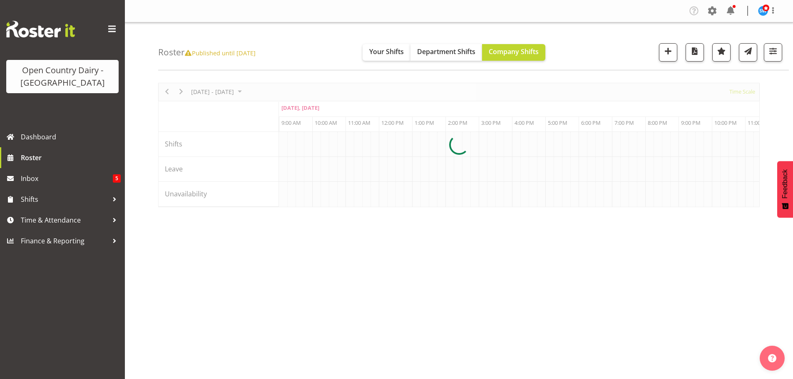
scroll to position [0, 2697]
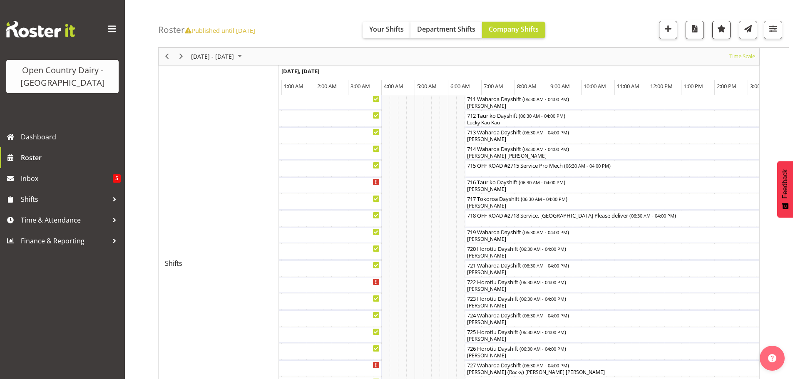
scroll to position [291, 0]
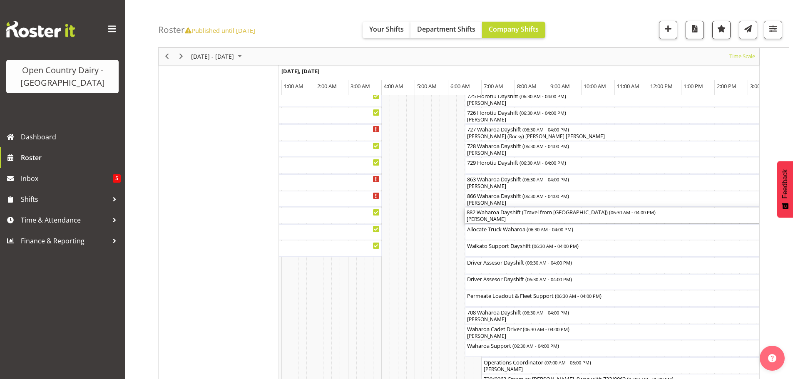
click at [502, 219] on div "[PERSON_NAME]" at bounding box center [623, 219] width 313 height 7
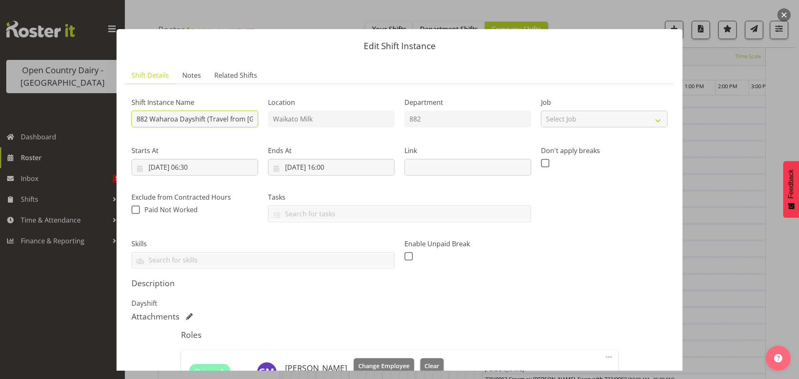
click at [206, 118] on input "882 Waharoa Dayshift (Travel from [GEOGRAPHIC_DATA])" at bounding box center [195, 119] width 127 height 17
type input "882 Waharoa Dayshift"
click at [608, 322] on div "Shift Instance Name 882 Waharoa Dayshift Location [GEOGRAPHIC_DATA] Milk Depart…" at bounding box center [400, 267] width 536 height 352
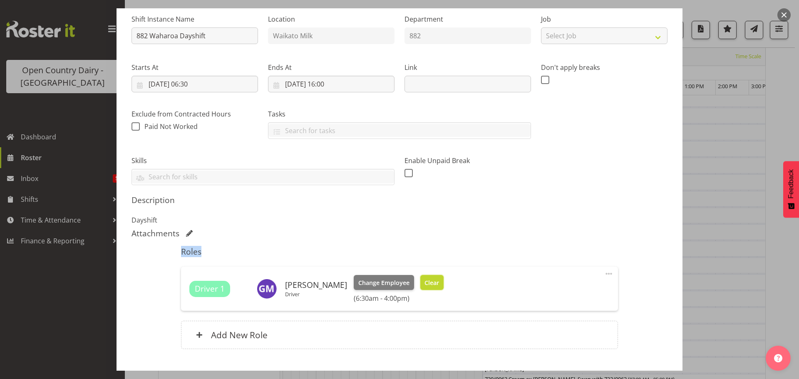
click at [435, 276] on button "Clear" at bounding box center [432, 282] width 24 height 15
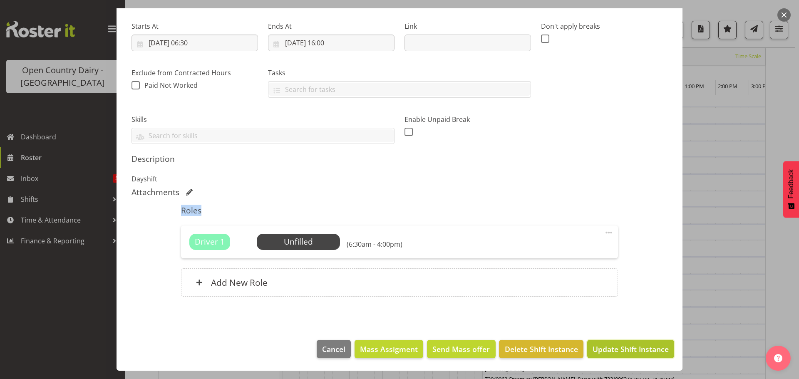
click at [624, 349] on span "Update Shift Instance" at bounding box center [631, 349] width 76 height 11
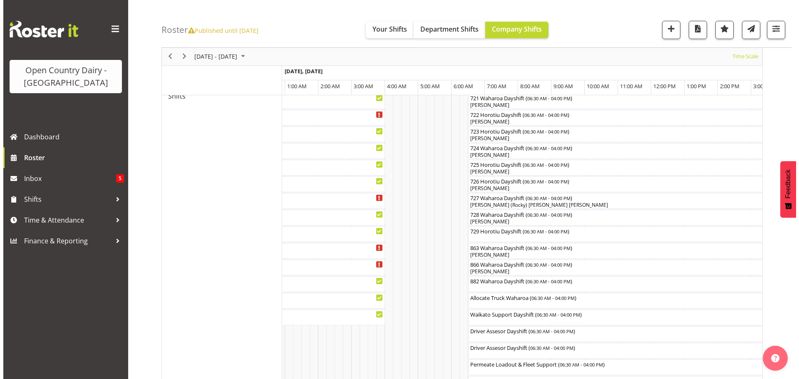
scroll to position [488, 0]
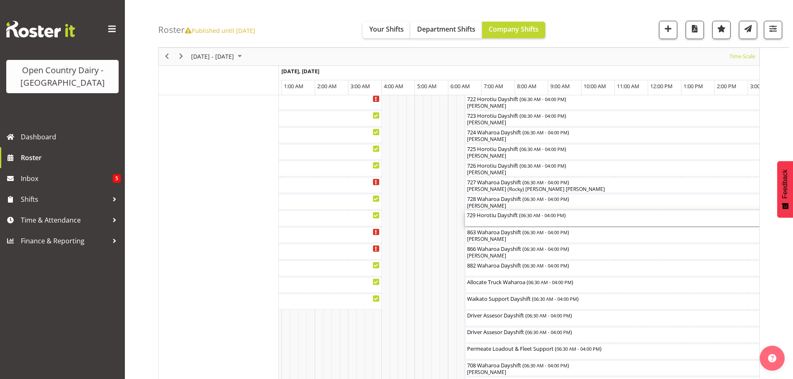
click at [498, 220] on div "729 Horotiu Dayshift ( 06:30 AM - 04:00 PM )" at bounding box center [623, 219] width 313 height 16
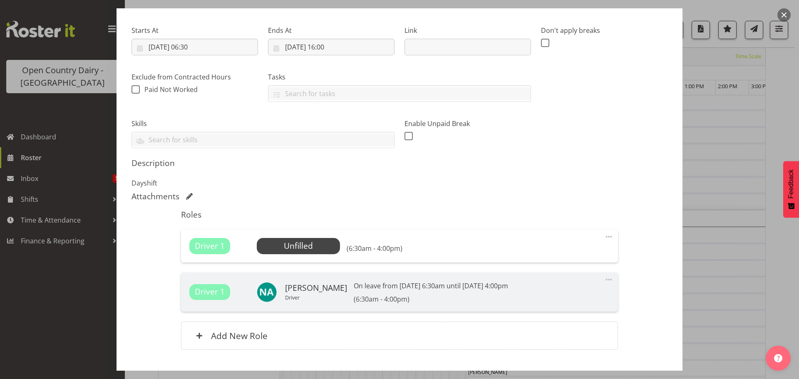
scroll to position [125, 0]
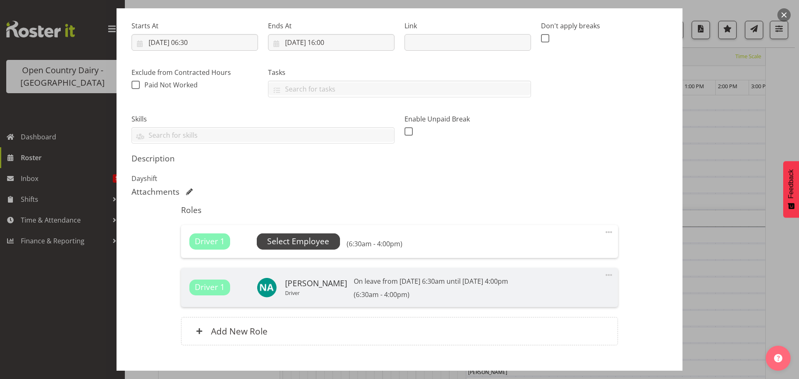
click at [297, 237] on span "Select Employee" at bounding box center [298, 242] width 62 height 12
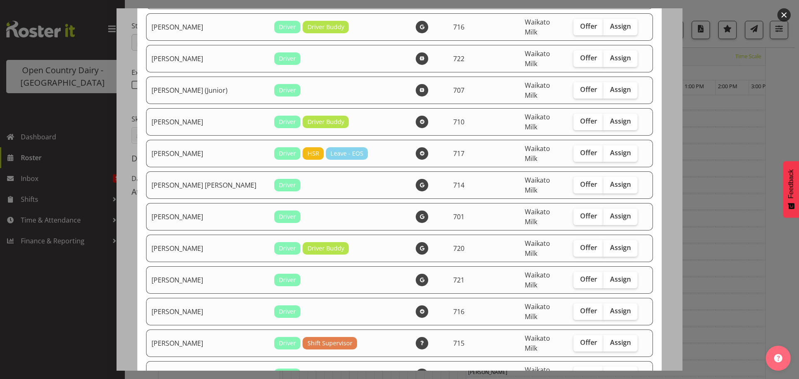
scroll to position [624, 0]
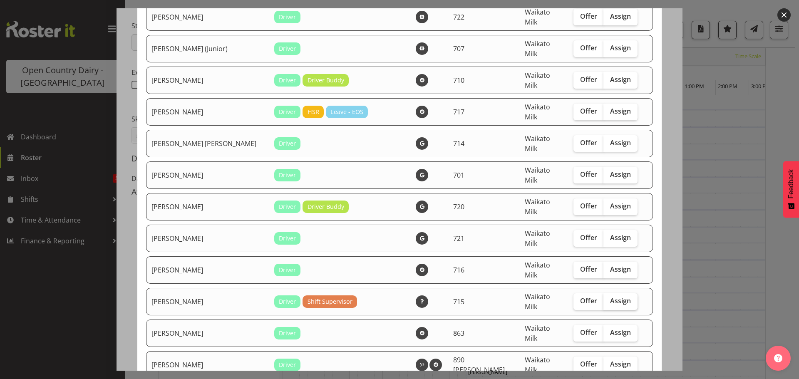
click at [610, 297] on span "Assign" at bounding box center [620, 301] width 21 height 8
click at [606, 298] on input "Assign" at bounding box center [606, 300] width 5 height 5
checkbox input "true"
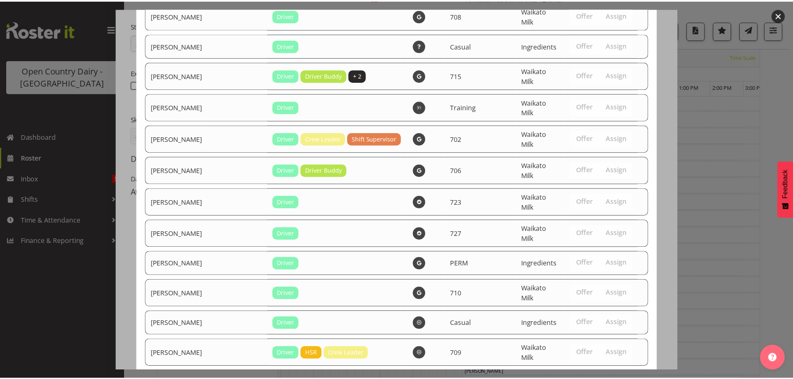
scroll to position [1638, 0]
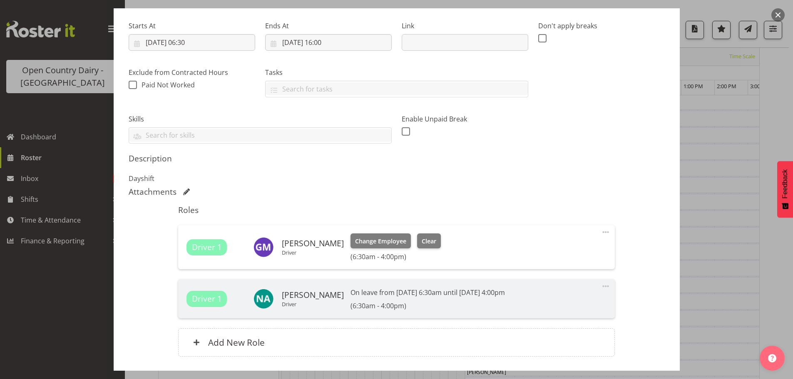
scroll to position [185, 0]
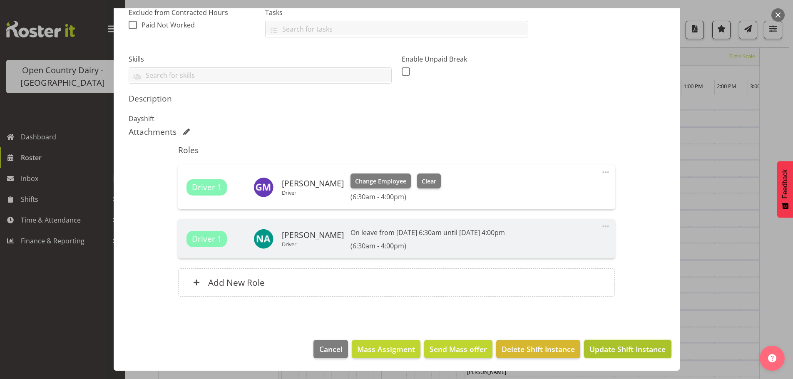
click at [621, 348] on span "Update Shift Instance" at bounding box center [627, 349] width 76 height 11
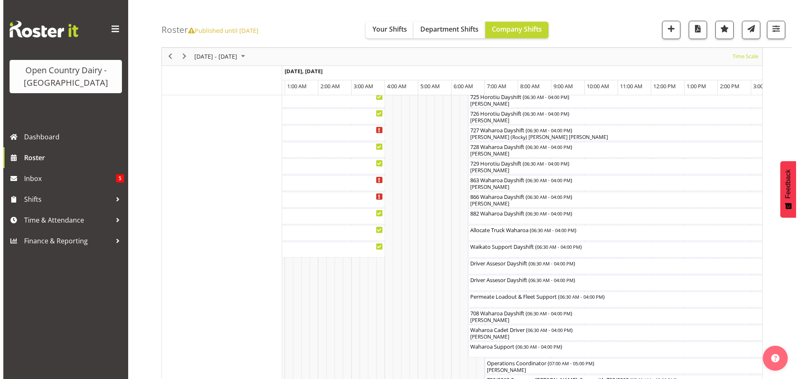
scroll to position [541, 0]
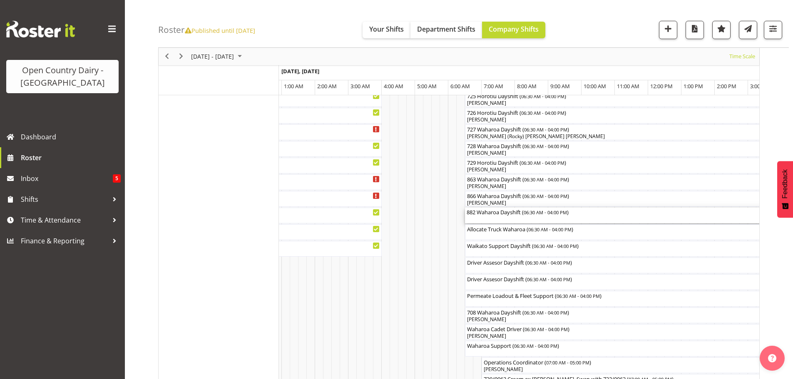
click at [497, 216] on div "882 Waharoa Dayshift ( 06:30 AM - 04:00 PM )" at bounding box center [623, 216] width 313 height 16
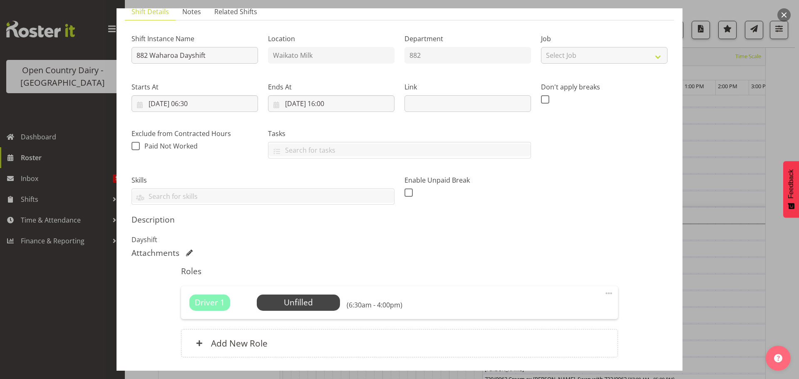
scroll to position [124, 0]
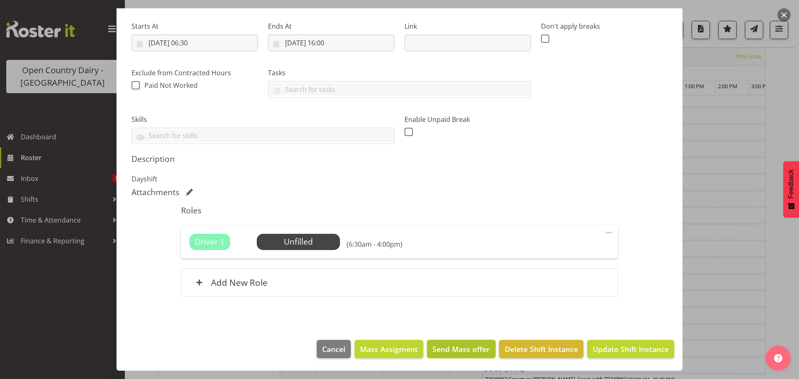
click at [451, 344] on span "Send Mass offer" at bounding box center [460, 349] width 57 height 11
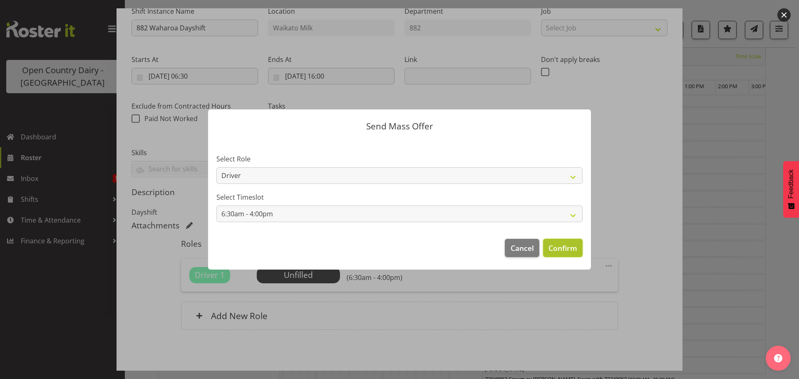
click at [560, 240] on button "Confirm" at bounding box center [563, 248] width 40 height 18
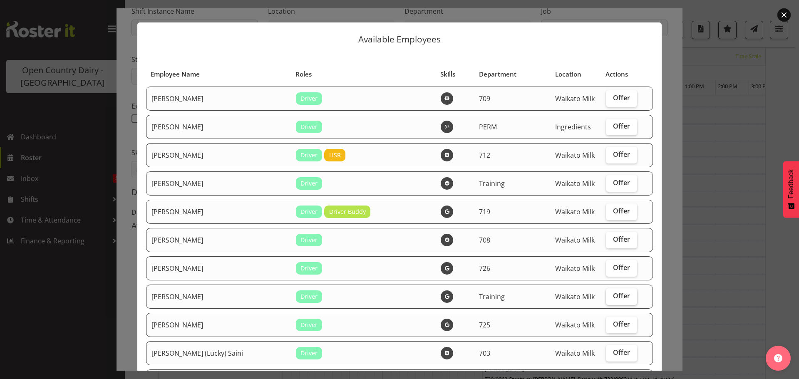
scroll to position [0, 0]
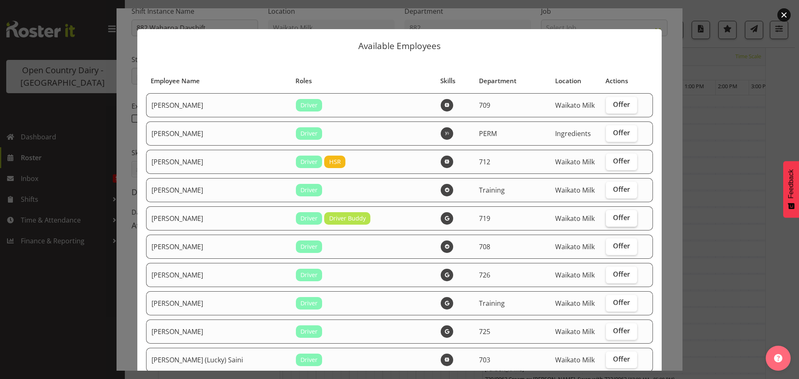
click at [614, 214] on span "Offer" at bounding box center [621, 218] width 17 height 8
click at [611, 215] on input "Offer" at bounding box center [608, 217] width 5 height 5
checkbox input "true"
click at [613, 244] on span "Offer" at bounding box center [621, 246] width 17 height 8
click at [611, 244] on input "Offer" at bounding box center [608, 246] width 5 height 5
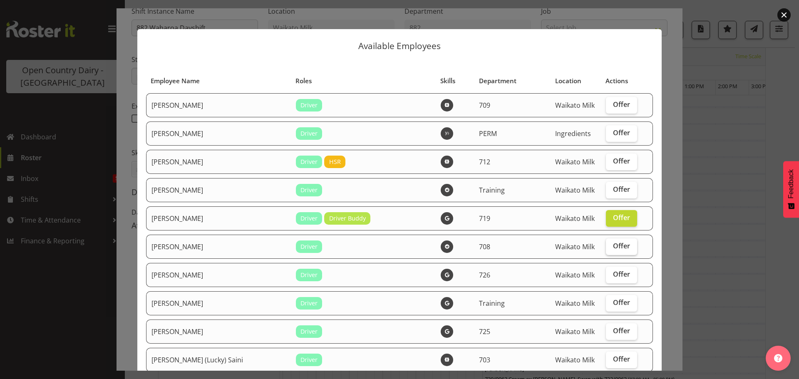
checkbox input "true"
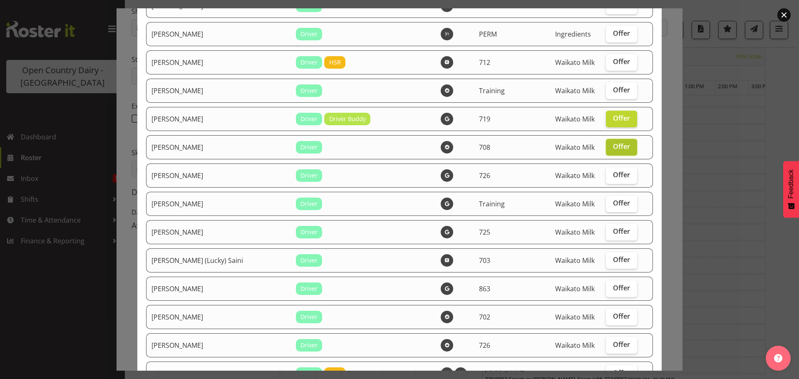
scroll to position [125, 0]
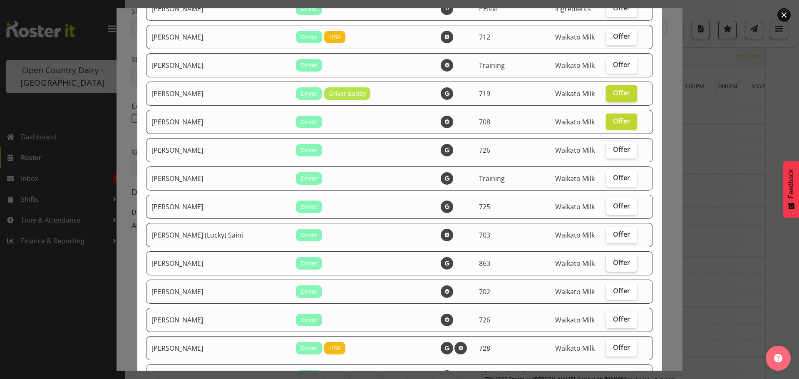
click at [613, 261] on span "Offer" at bounding box center [621, 262] width 17 height 8
click at [611, 261] on input "Offer" at bounding box center [608, 262] width 5 height 5
checkbox input "true"
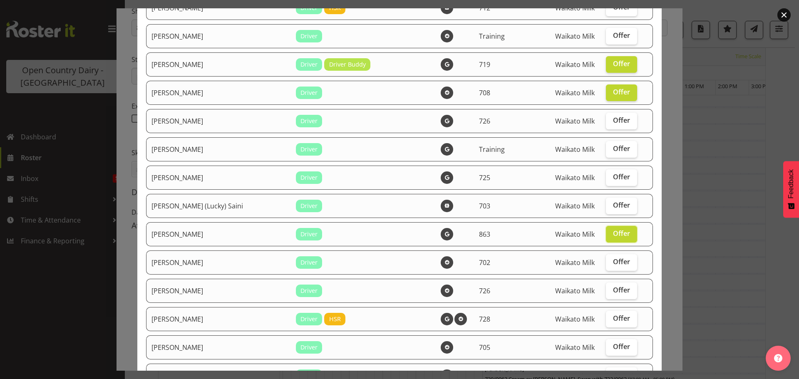
scroll to position [167, 0]
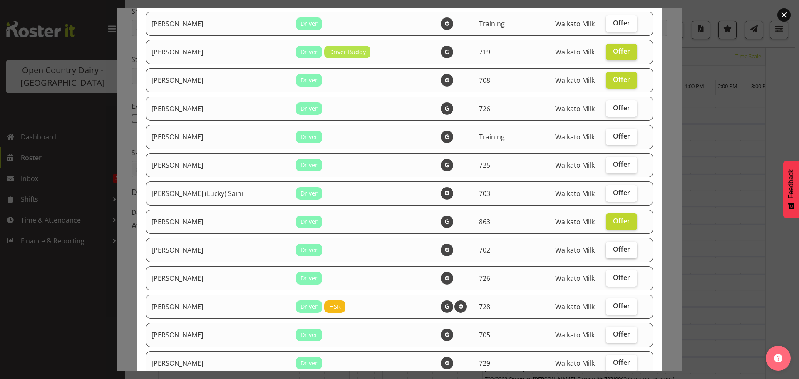
click at [613, 249] on span "Offer" at bounding box center [621, 249] width 17 height 8
click at [610, 249] on input "Offer" at bounding box center [608, 249] width 5 height 5
checkbox input "true"
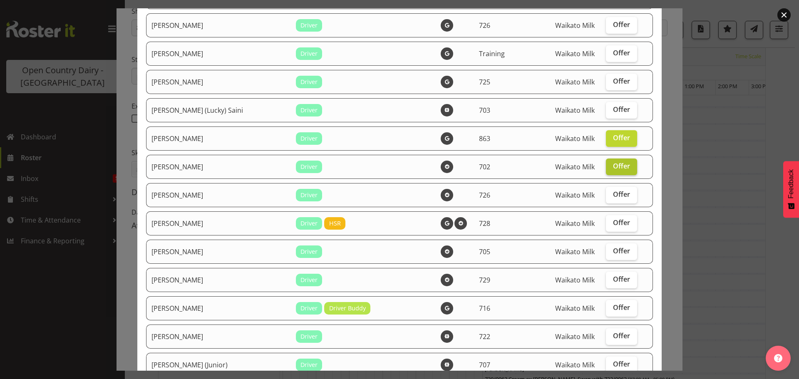
click at [613, 249] on span "Offer" at bounding box center [621, 251] width 17 height 8
click at [610, 249] on input "Offer" at bounding box center [608, 251] width 5 height 5
checkbox input "true"
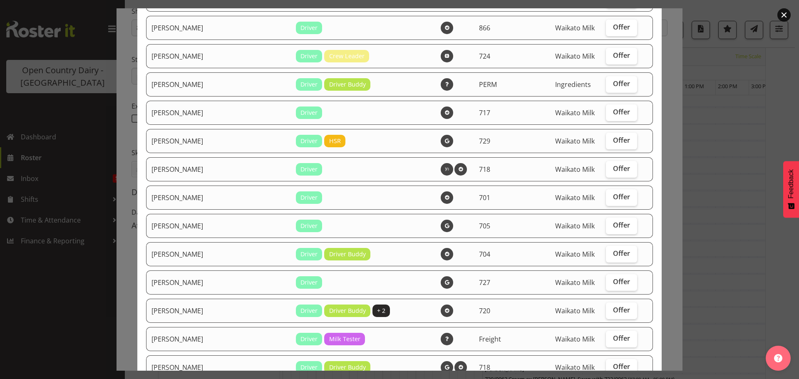
scroll to position [1041, 0]
click at [613, 221] on span "Offer" at bounding box center [621, 224] width 17 height 8
click at [607, 222] on input "Offer" at bounding box center [608, 224] width 5 height 5
checkbox input "true"
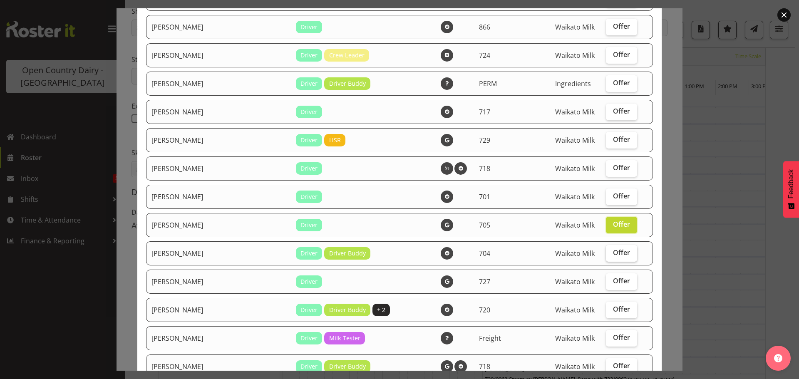
click at [613, 254] on span "Offer" at bounding box center [621, 253] width 17 height 8
click at [611, 254] on input "Offer" at bounding box center [608, 252] width 5 height 5
checkbox input "true"
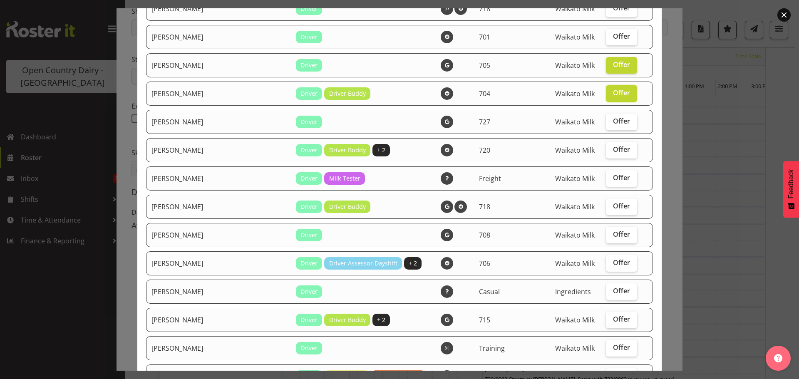
scroll to position [1207, 0]
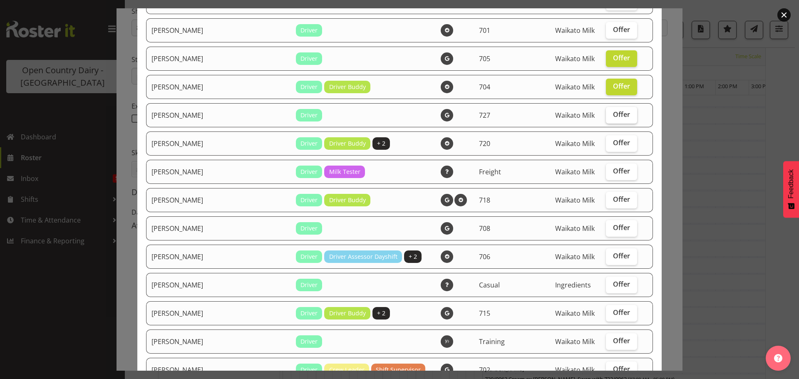
click at [613, 114] on span "Offer" at bounding box center [621, 114] width 17 height 8
click at [606, 114] on input "Offer" at bounding box center [608, 114] width 5 height 5
checkbox input "true"
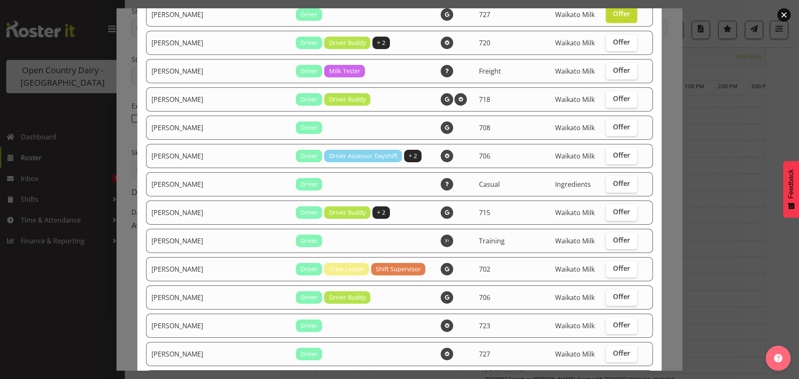
scroll to position [1332, 0]
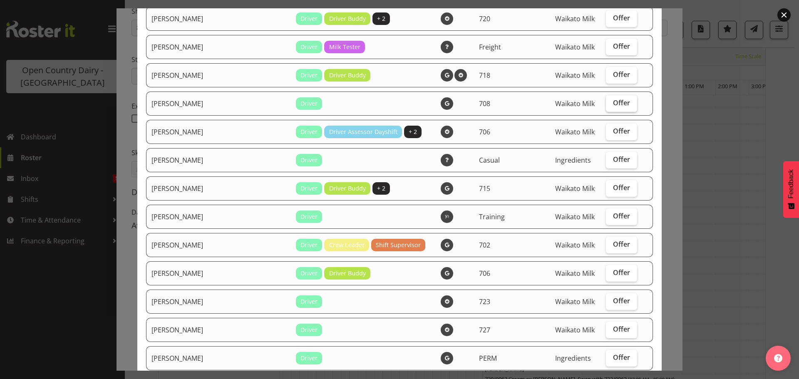
click at [610, 97] on label "Offer" at bounding box center [621, 103] width 31 height 17
click at [610, 100] on input "Offer" at bounding box center [608, 102] width 5 height 5
checkbox input "true"
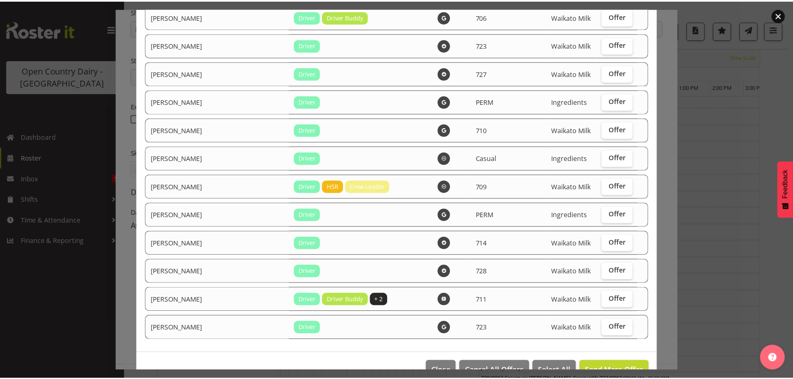
scroll to position [1610, 0]
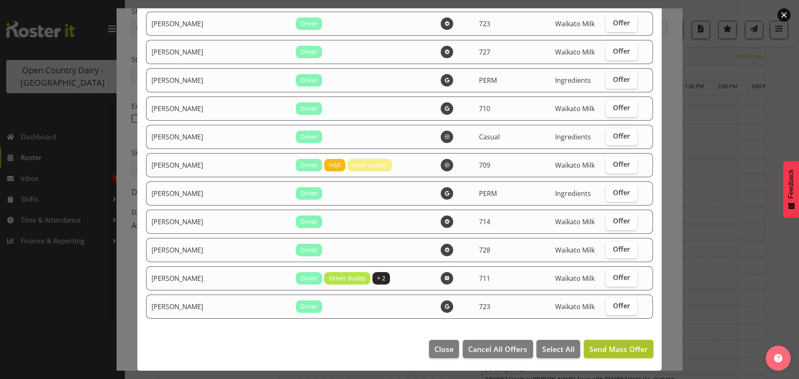
click at [614, 344] on span "Send Mass Offer" at bounding box center [618, 349] width 59 height 10
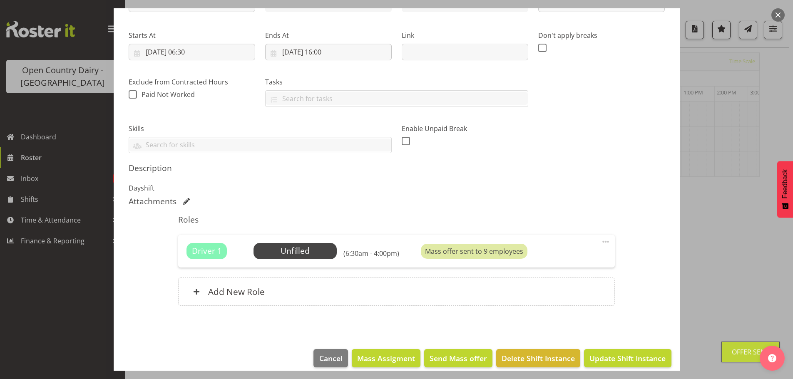
scroll to position [124, 0]
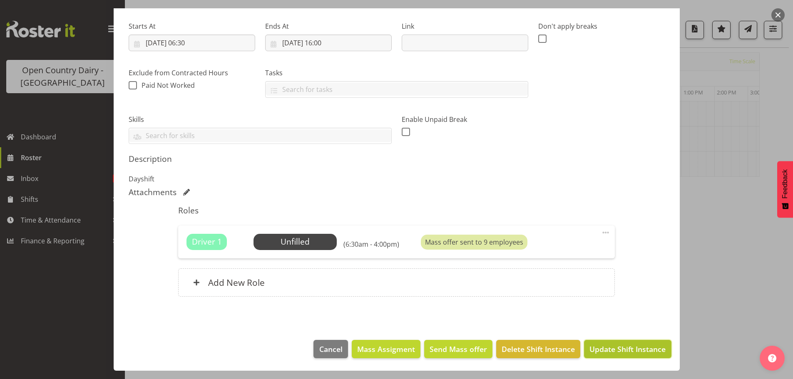
click at [624, 345] on span "Update Shift Instance" at bounding box center [627, 349] width 76 height 11
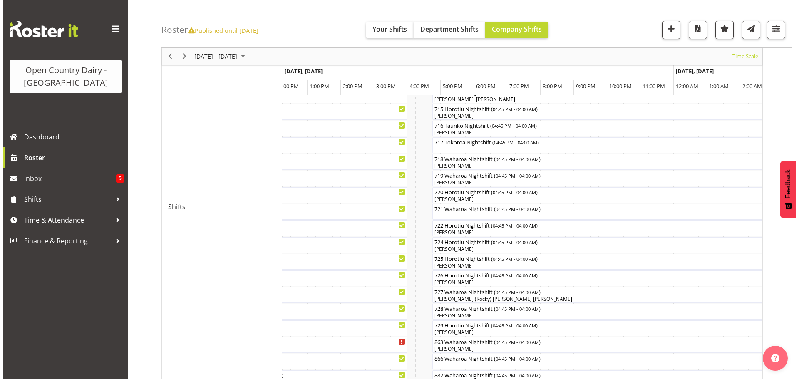
scroll to position [375, 0]
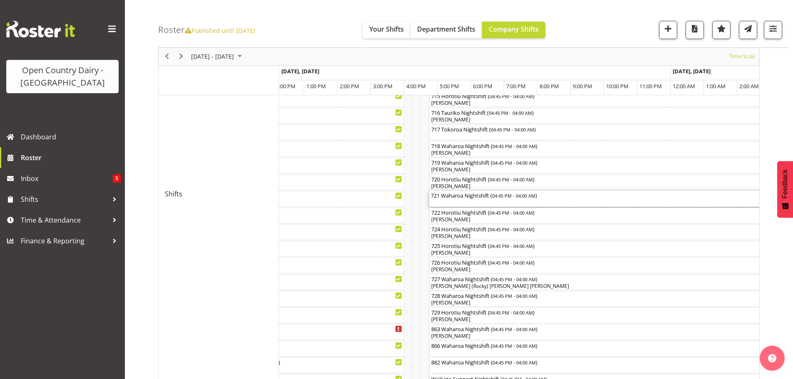
click at [470, 199] on div "721 Waharoa Nightshift ( 04:45 PM - 04:00 AM )" at bounding box center [616, 199] width 371 height 16
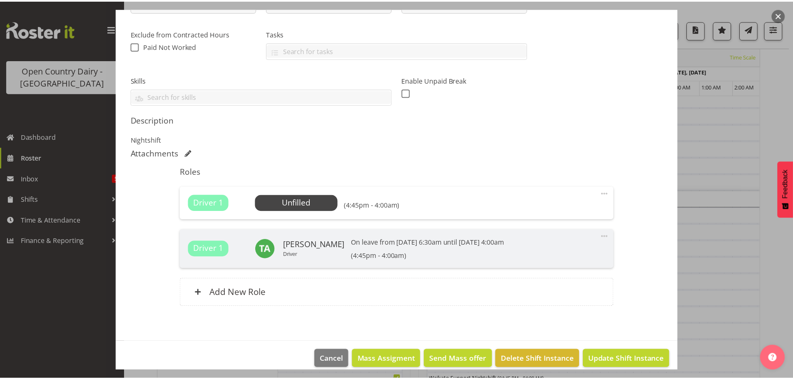
scroll to position [167, 0]
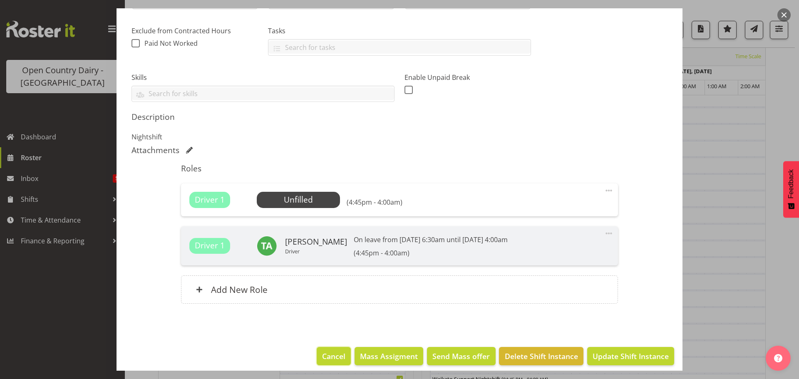
click at [330, 356] on span "Cancel" at bounding box center [333, 356] width 23 height 11
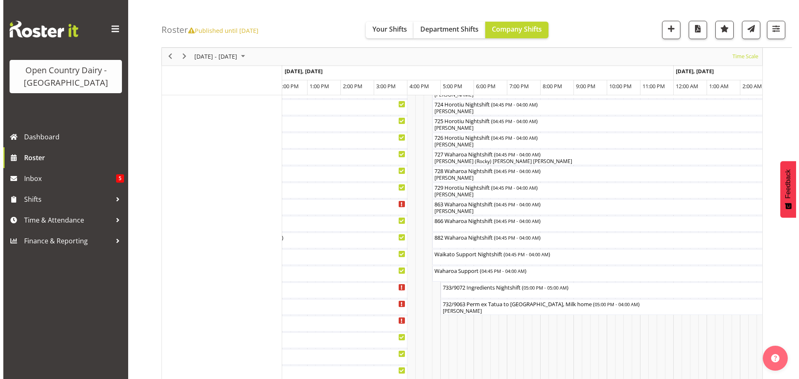
scroll to position [541, 0]
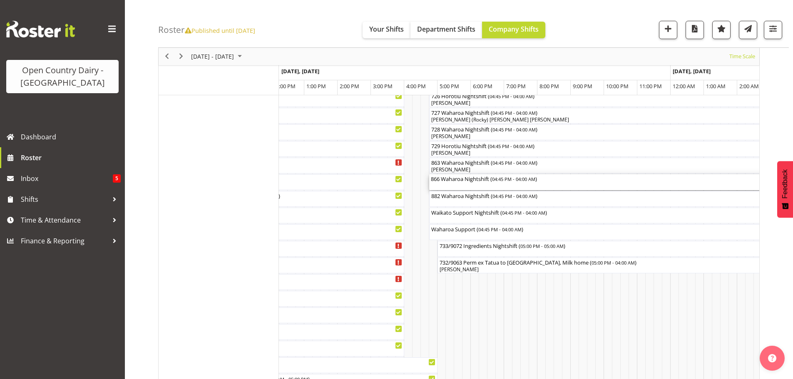
click at [458, 183] on div "866 Waharoa Nightshift ( 04:45 PM - 04:00 AM )" at bounding box center [616, 182] width 371 height 16
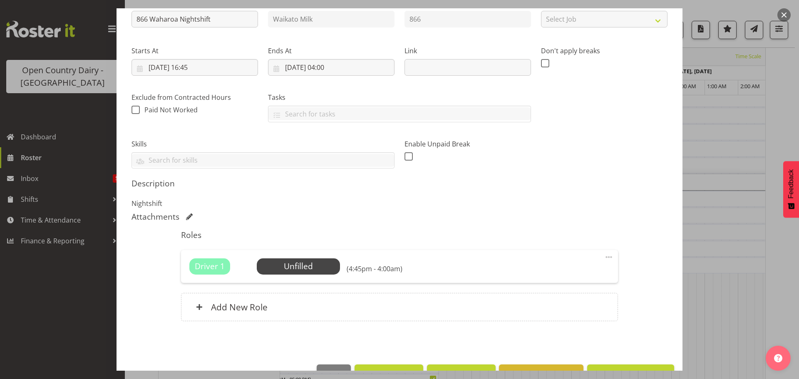
scroll to position [124, 0]
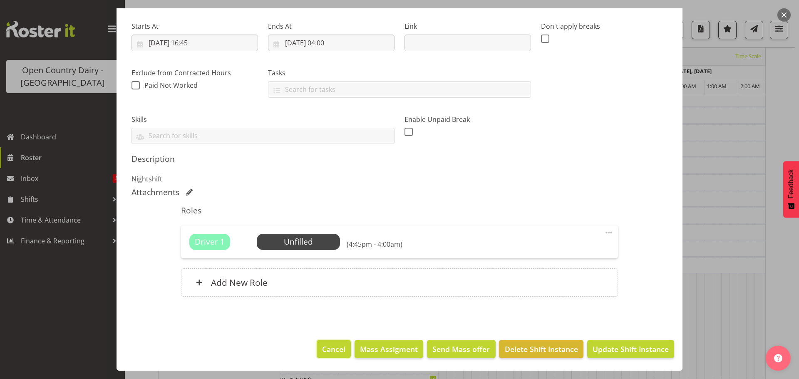
click at [331, 345] on span "Cancel" at bounding box center [333, 349] width 23 height 11
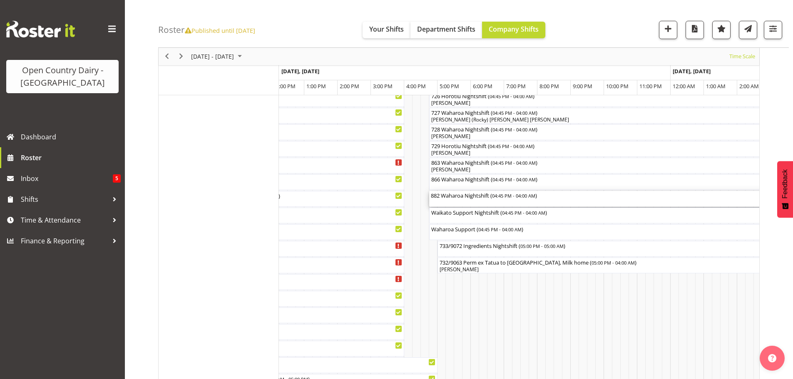
click at [458, 200] on div "882 Waharoa Nightshift ( 04:45 PM - 04:00 AM )" at bounding box center [616, 199] width 371 height 16
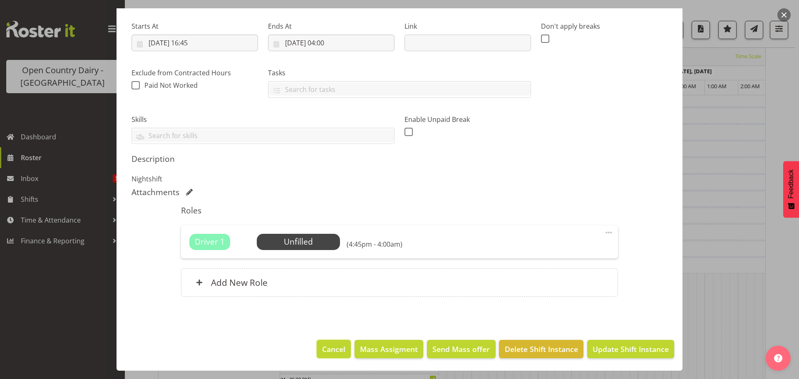
click at [332, 348] on span "Cancel" at bounding box center [333, 349] width 23 height 11
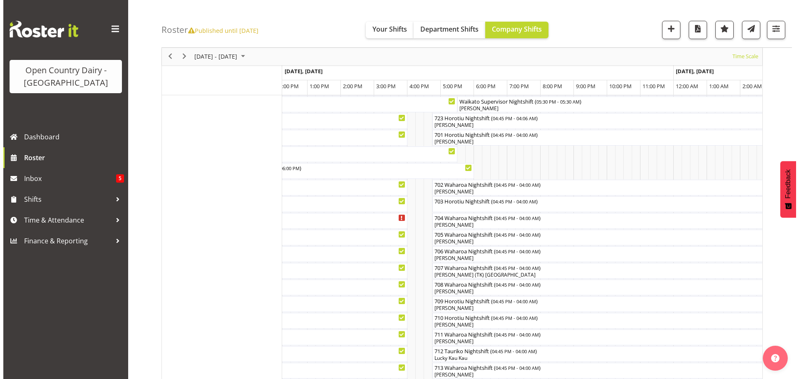
scroll to position [0, 0]
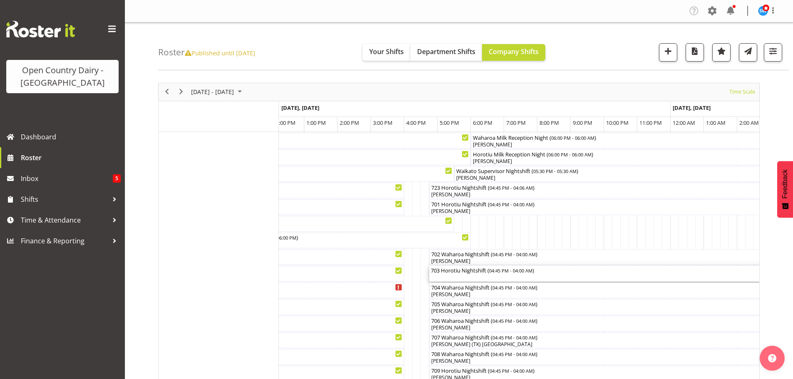
click at [471, 271] on div "703 Horotiu Nightshift ( 04:45 PM - 04:00 AM )" at bounding box center [616, 270] width 371 height 8
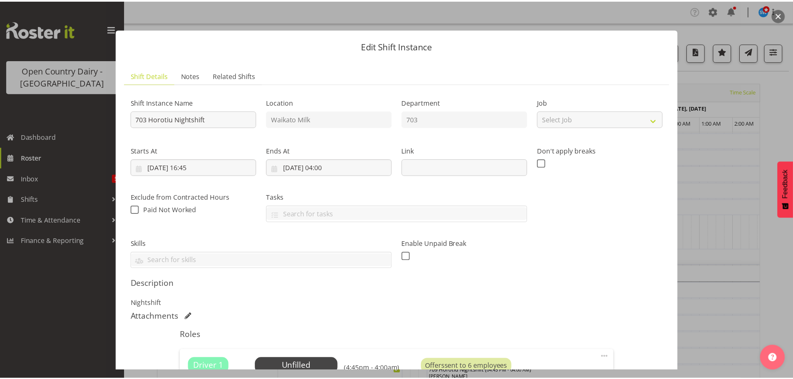
scroll to position [124, 0]
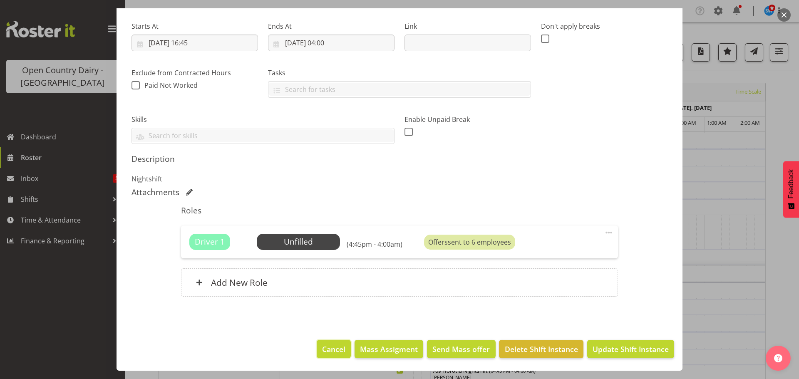
click at [328, 342] on button "Cancel" at bounding box center [334, 349] width 34 height 18
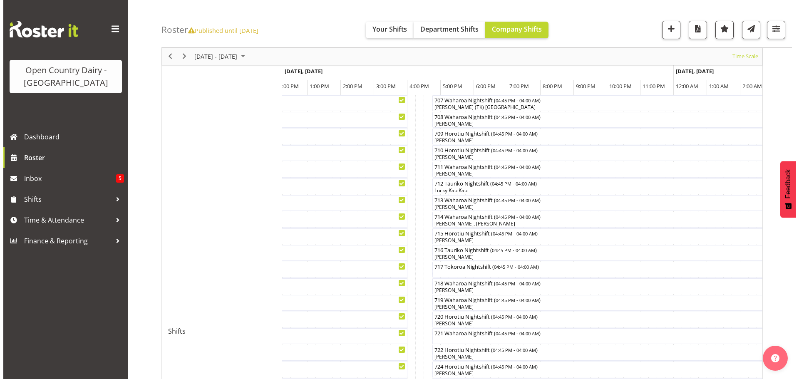
scroll to position [250, 0]
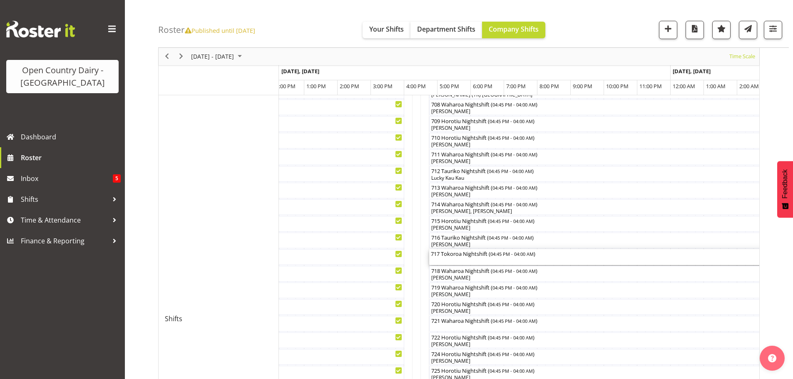
click at [465, 263] on div "717 Tokoroa Nightshift ( 04:45 PM - 04:00 AM )" at bounding box center [616, 257] width 371 height 16
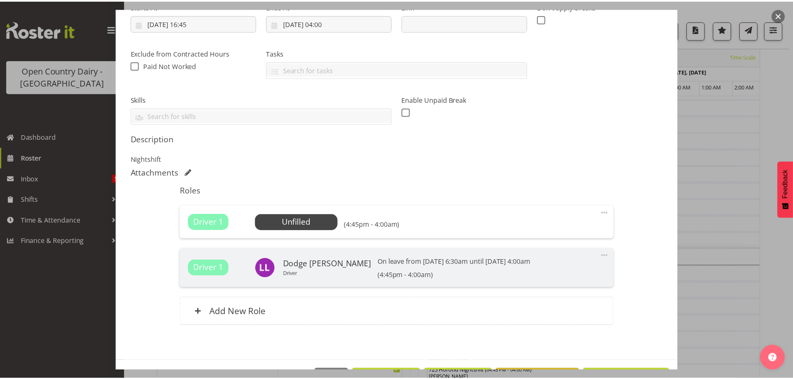
scroll to position [167, 0]
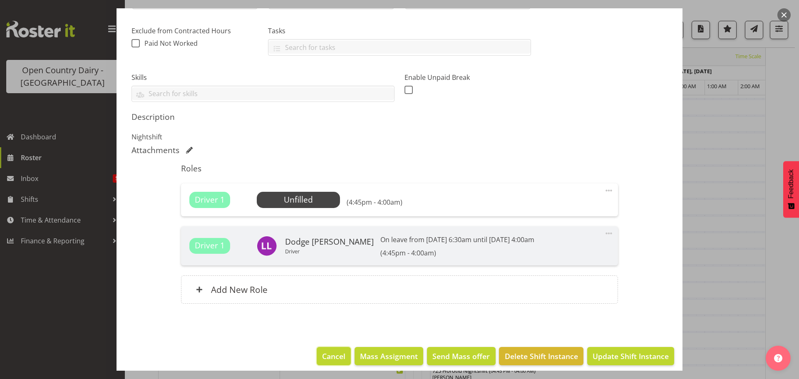
click at [323, 355] on span "Cancel" at bounding box center [333, 356] width 23 height 11
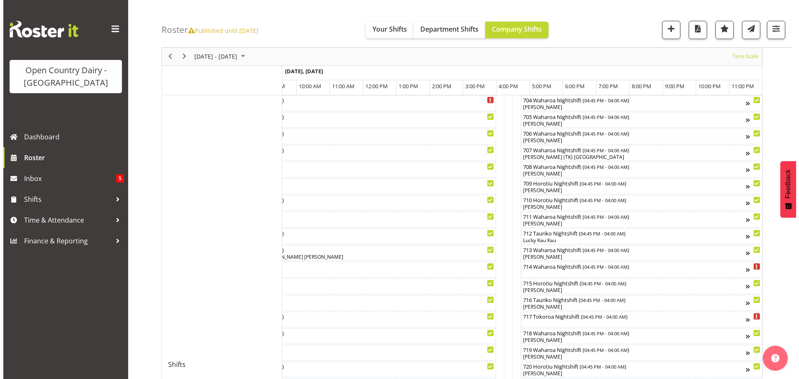
scroll to position [214, 0]
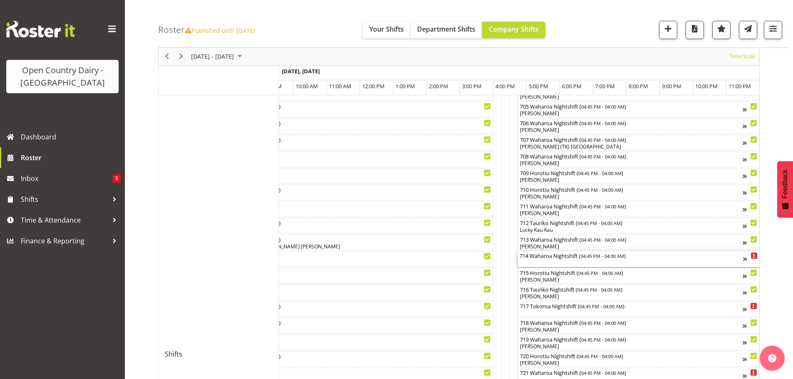
click at [567, 262] on div "714 Waharoa Nightshift ( 04:45 PM - 04:00 AM )" at bounding box center [631, 259] width 224 height 16
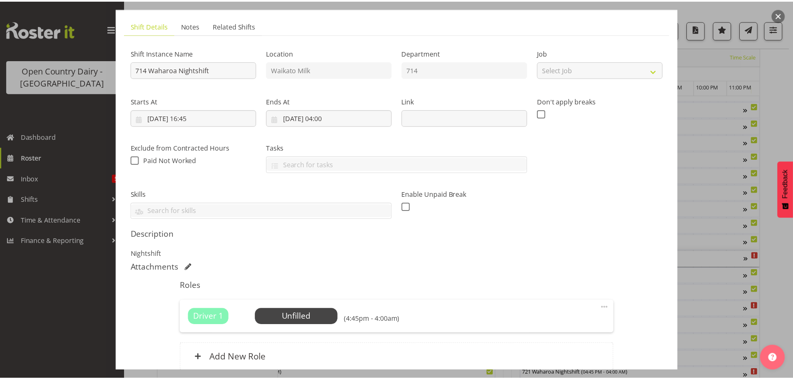
scroll to position [124, 0]
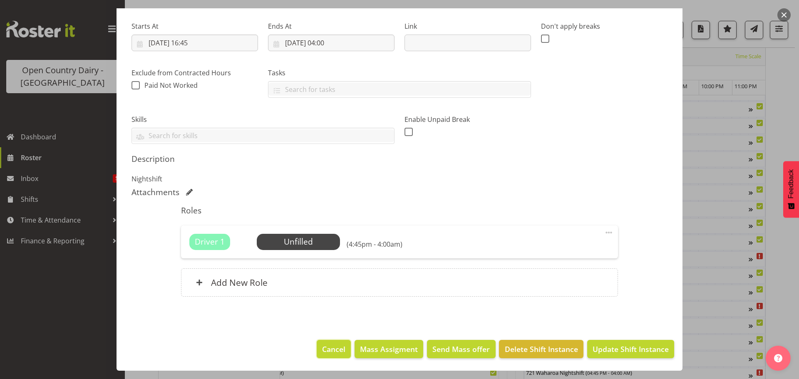
click at [329, 346] on span "Cancel" at bounding box center [333, 349] width 23 height 11
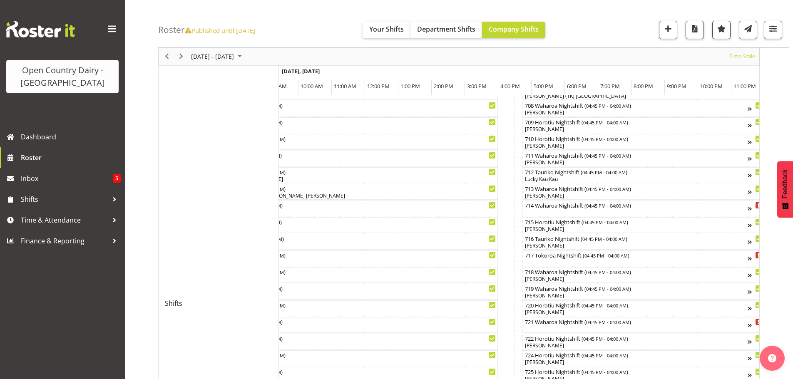
scroll to position [464, 0]
